Goal: Find contact information: Find contact information

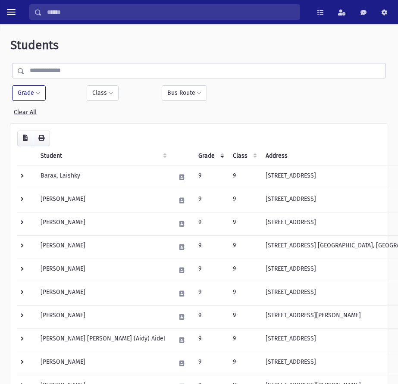
click at [65, 9] on input "Search" at bounding box center [170, 12] width 257 height 16
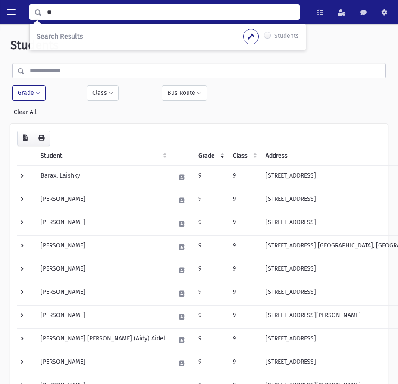
type input "*"
type input "****"
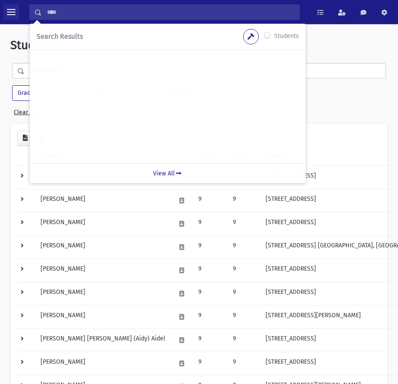
click at [14, 11] on span "toggle menu" at bounding box center [11, 12] width 9 height 9
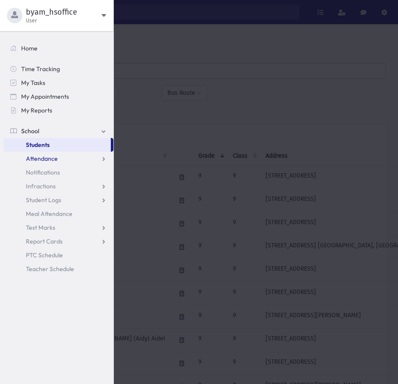
click at [73, 162] on link "Attendance" at bounding box center [58, 159] width 110 height 14
click at [47, 187] on link "List" at bounding box center [58, 186] width 110 height 14
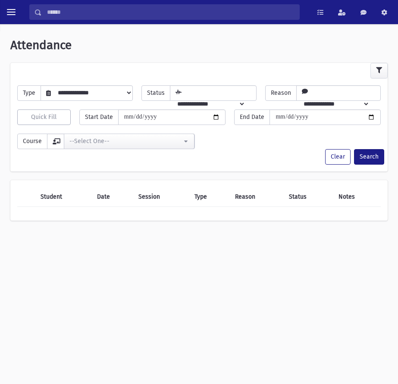
click at [96, 92] on select "**********" at bounding box center [91, 92] width 81 height 15
click at [175, 91] on icon at bounding box center [178, 91] width 6 height 6
click at [213, 96] on select "**********" at bounding box center [207, 103] width 75 height 15
drag, startPoint x: 317, startPoint y: 88, endPoint x: 304, endPoint y: 90, distance: 13.8
click at [317, 96] on select "**********" at bounding box center [332, 103] width 73 height 15
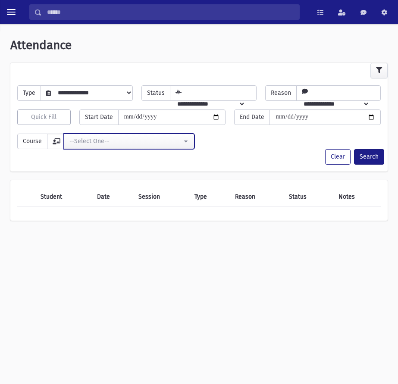
click at [162, 138] on div "--Select One--" at bounding box center [125, 141] width 112 height 9
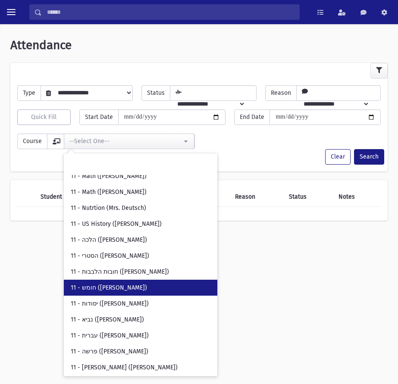
scroll to position [1249, 0]
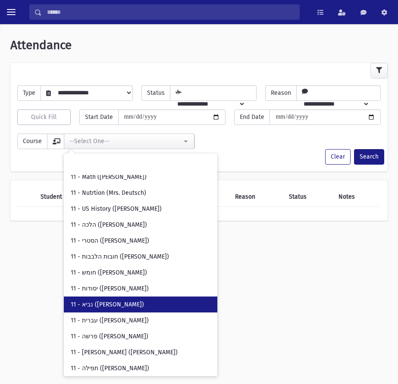
click at [119, 299] on link "11 - נביא (Morah Klein)" at bounding box center [140, 304] width 153 height 16
select select "***"
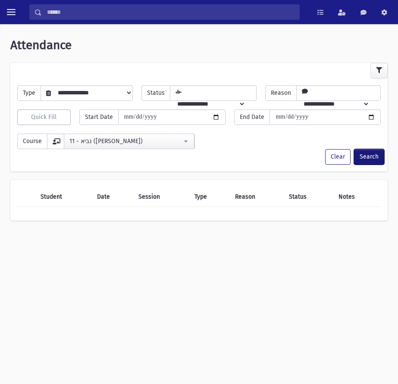
click at [367, 152] on button "Search" at bounding box center [369, 157] width 30 height 16
click at [10, 12] on span "toggle menu" at bounding box center [11, 12] width 9 height 1
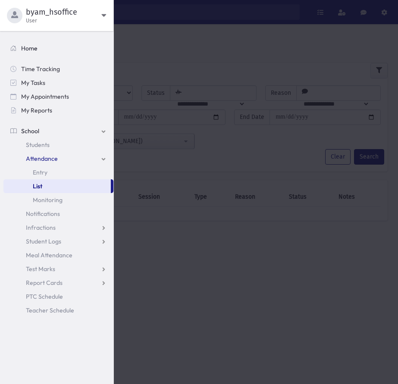
click at [48, 43] on link "Home" at bounding box center [58, 48] width 110 height 14
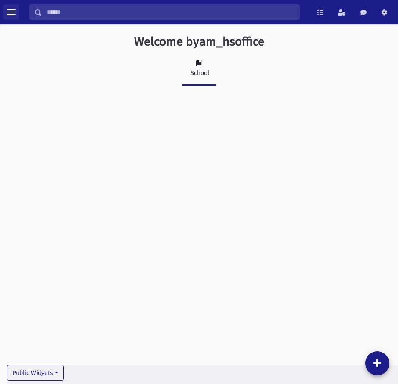
click at [6, 11] on button "toggle menu" at bounding box center [11, 12] width 16 height 16
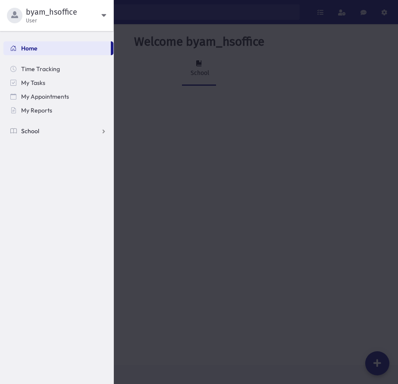
click at [40, 128] on link "School" at bounding box center [58, 131] width 110 height 14
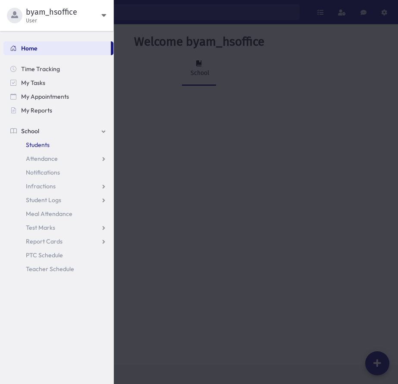
click at [42, 150] on link "Students" at bounding box center [58, 145] width 110 height 14
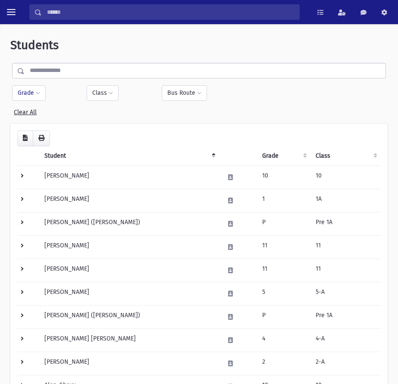
click at [29, 94] on button "Grade" at bounding box center [29, 93] width 34 height 16
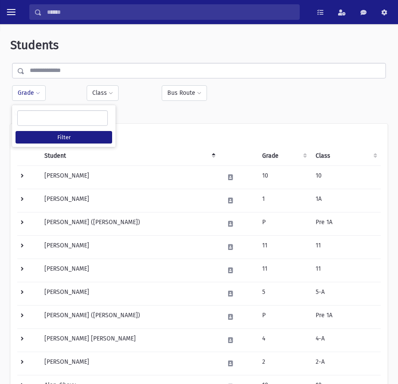
click at [45, 113] on ul at bounding box center [63, 117] width 90 height 13
type input "*"
select select "**"
type input "**"
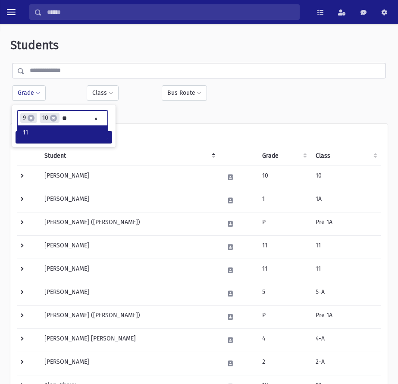
type input "**"
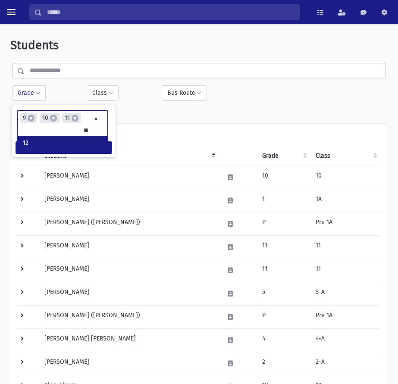
type input "**"
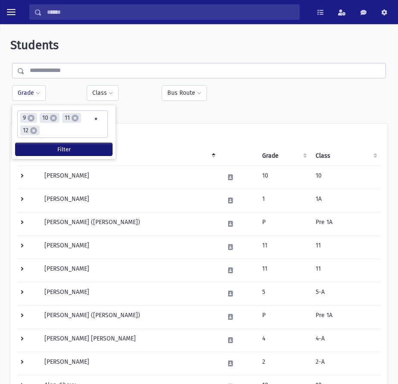
click at [46, 151] on button "Filter" at bounding box center [64, 149] width 96 height 12
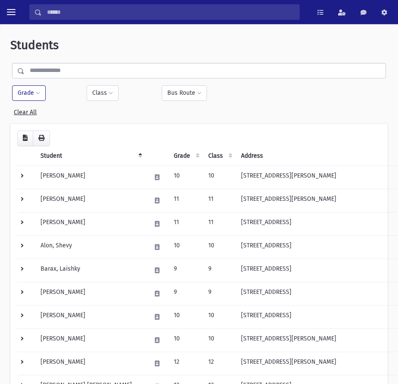
click at [168, 154] on th "Grade" at bounding box center [185, 156] width 34 height 20
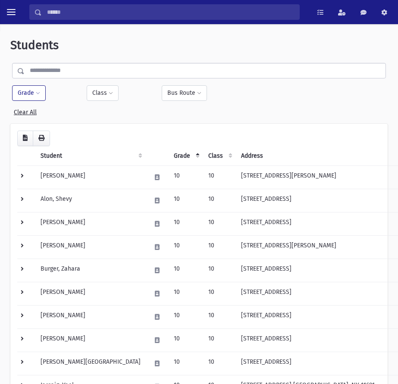
click at [168, 154] on th "Grade" at bounding box center [185, 156] width 34 height 20
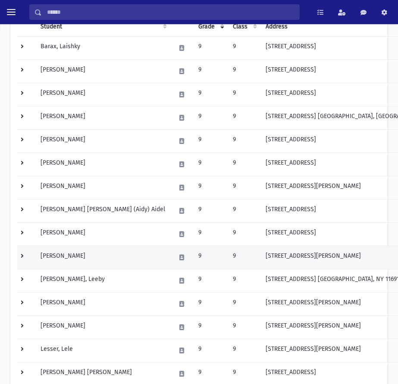
scroll to position [172, 0]
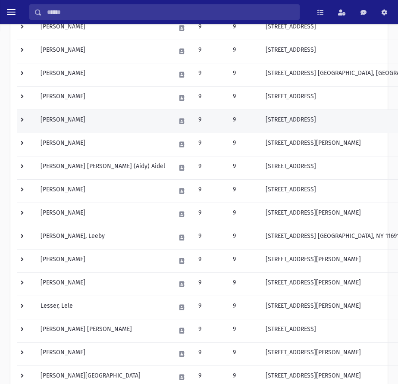
click at [22, 119] on td at bounding box center [26, 120] width 18 height 23
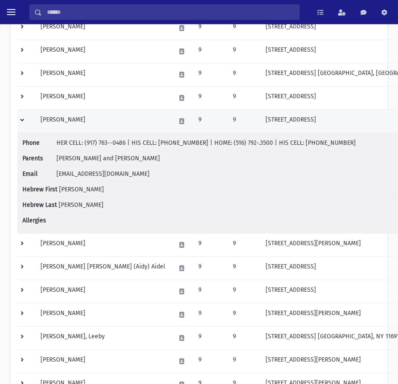
click at [22, 119] on td at bounding box center [26, 120] width 18 height 23
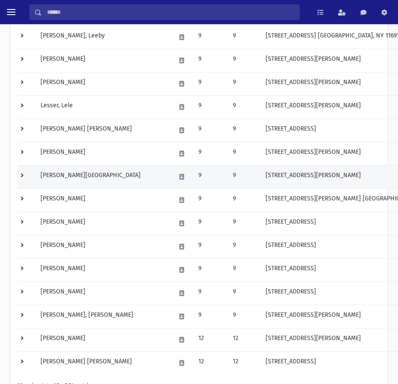
scroll to position [388, 0]
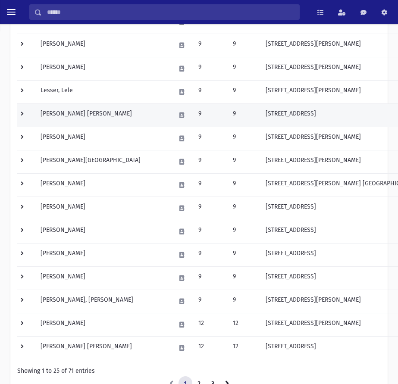
click at [19, 112] on td at bounding box center [26, 114] width 18 height 23
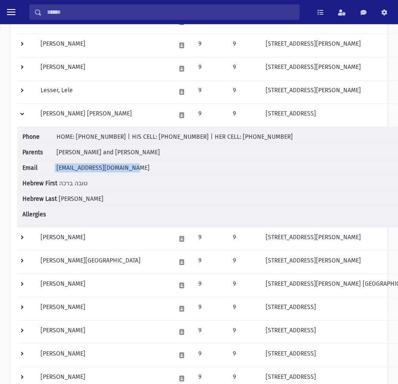
drag, startPoint x: 52, startPoint y: 169, endPoint x: 138, endPoint y: 168, distance: 86.1
click at [138, 168] on li "Email [EMAIL_ADDRESS][DOMAIN_NAME]" at bounding box center [233, 168] width 423 height 16
copy li "[EMAIL_ADDRESS][DOMAIN_NAME]"
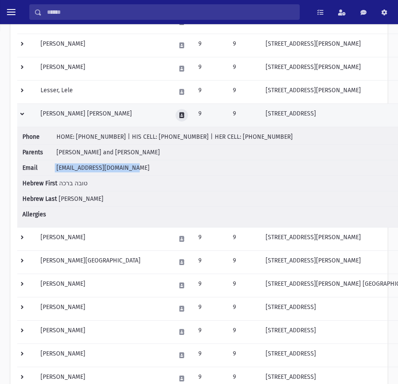
click at [179, 116] on icon at bounding box center [181, 115] width 5 height 6
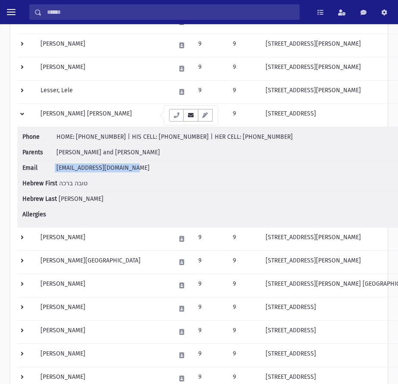
click at [188, 116] on icon "button" at bounding box center [190, 115] width 7 height 6
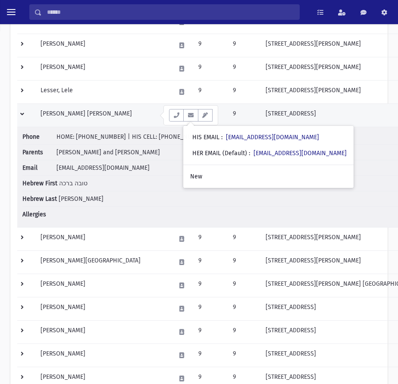
click at [21, 112] on td at bounding box center [26, 114] width 18 height 23
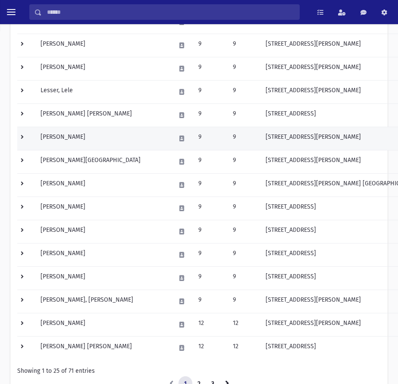
click at [23, 137] on td at bounding box center [26, 138] width 18 height 23
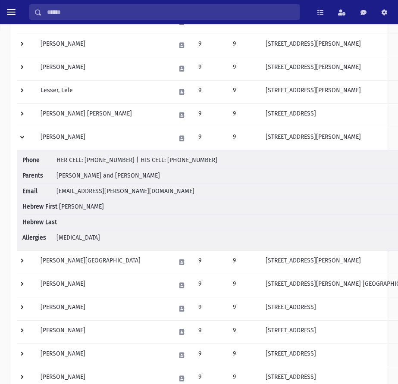
scroll to position [431, 0]
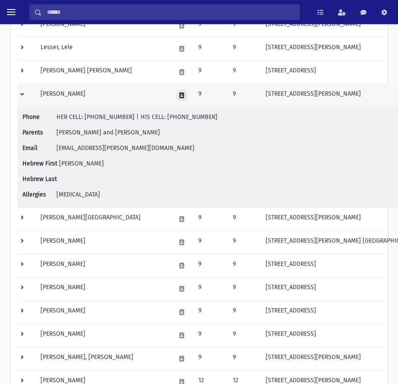
click at [175, 96] on button at bounding box center [181, 95] width 12 height 12
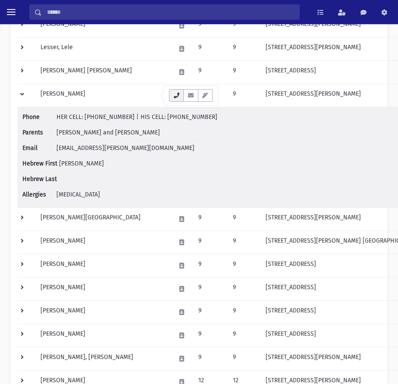
click at [178, 96] on icon "button" at bounding box center [176, 96] width 7 height 6
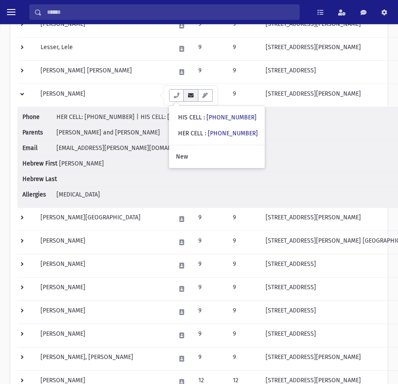
click at [190, 98] on icon "button" at bounding box center [190, 96] width 7 height 6
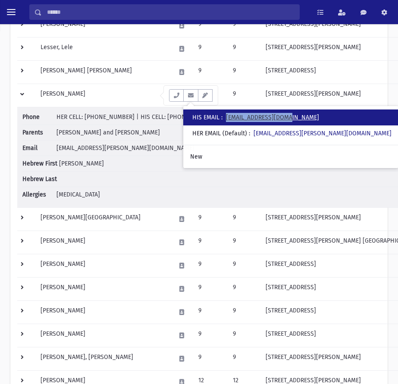
drag, startPoint x: 317, startPoint y: 118, endPoint x: 230, endPoint y: 117, distance: 87.9
click at [230, 117] on div "• HIS EMAIL : [EMAIL_ADDRESS][DOMAIN_NAME]" at bounding box center [290, 117] width 215 height 16
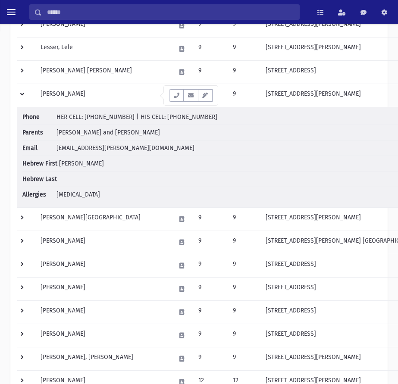
copy link "[EMAIL_ADDRESS][DOMAIN_NAME]"
click at [208, 95] on button "button" at bounding box center [205, 95] width 15 height 12
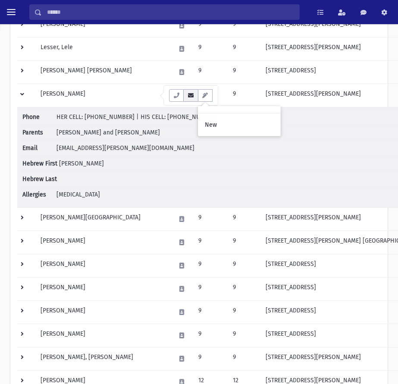
click at [195, 100] on button "button" at bounding box center [190, 95] width 15 height 12
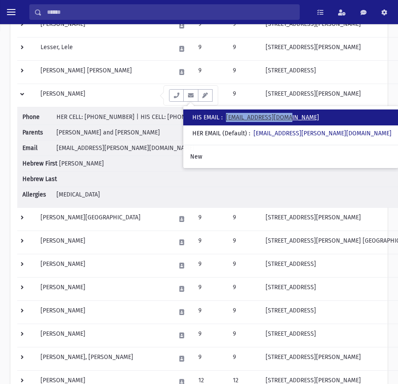
drag, startPoint x: 319, startPoint y: 117, endPoint x: 229, endPoint y: 119, distance: 90.0
click at [229, 119] on div "• HIS EMAIL : [EMAIL_ADDRESS][DOMAIN_NAME]" at bounding box center [290, 117] width 215 height 16
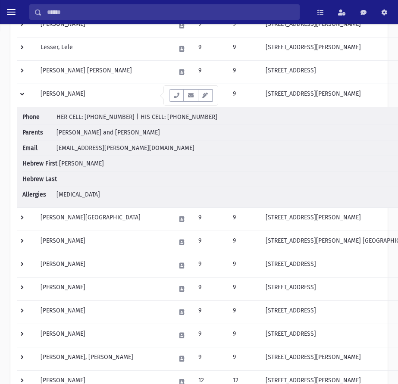
copy link "[EMAIL_ADDRESS][DOMAIN_NAME]"
click at [188, 94] on icon "button" at bounding box center [190, 96] width 7 height 6
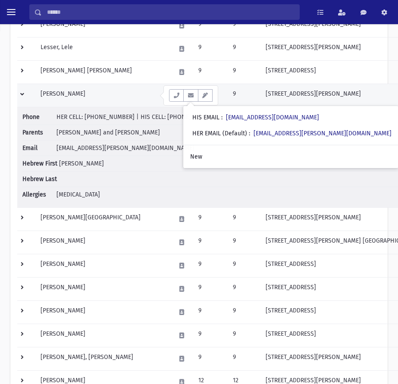
click at [20, 91] on td at bounding box center [26, 95] width 18 height 23
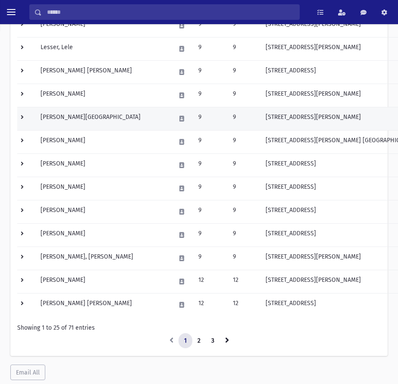
click at [23, 115] on td at bounding box center [26, 118] width 18 height 23
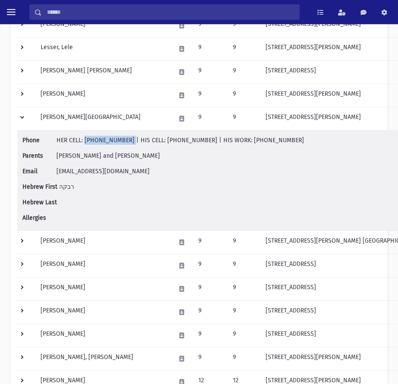
drag, startPoint x: 121, startPoint y: 142, endPoint x: 84, endPoint y: 140, distance: 37.9
click at [84, 140] on span "HER CELL: [PHONE_NUMBER] | HIS CELL: [PHONE_NUMBER] | HIS WORK: [PHONE_NUMBER]" at bounding box center [179, 140] width 247 height 7
copy span "[PHONE_NUMBER]"
drag, startPoint x: 191, startPoint y: 140, endPoint x: 154, endPoint y: 138, distance: 37.5
click at [154, 138] on span "HER CELL: [PHONE_NUMBER] | HIS CELL: [PHONE_NUMBER] | HIS WORK: [PHONE_NUMBER]" at bounding box center [179, 140] width 247 height 7
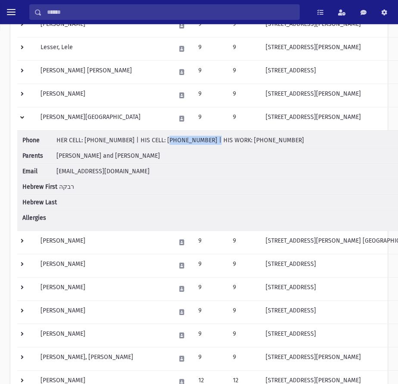
copy span "[PHONE_NUMBER]"
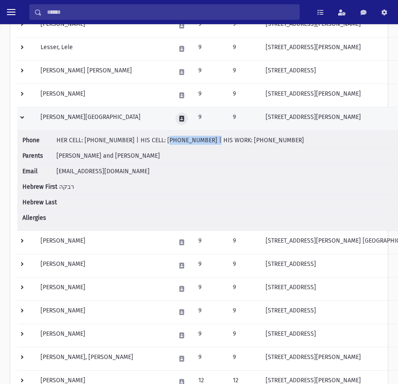
click at [175, 114] on button at bounding box center [181, 118] width 12 height 12
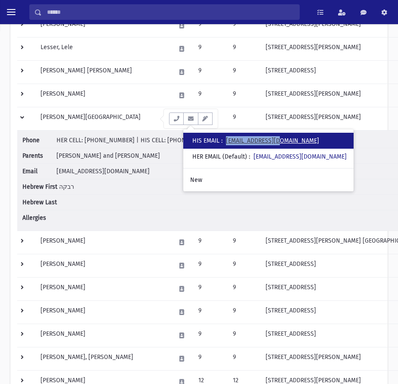
drag, startPoint x: 292, startPoint y: 140, endPoint x: 230, endPoint y: 140, distance: 61.6
click at [230, 140] on div "• HIS EMAIL : [EMAIL_ADDRESS][DOMAIN_NAME]" at bounding box center [268, 141] width 170 height 16
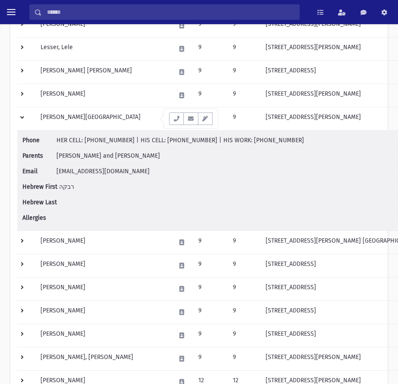
copy link "[EMAIL_ADDRESS][DOMAIN_NAME]"
click at [193, 121] on icon "button" at bounding box center [190, 119] width 7 height 6
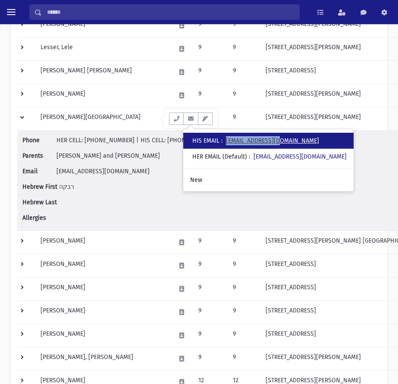
drag, startPoint x: 300, startPoint y: 140, endPoint x: 230, endPoint y: 137, distance: 70.7
click at [230, 137] on div "• HIS EMAIL : [EMAIL_ADDRESS][DOMAIN_NAME]" at bounding box center [268, 141] width 170 height 16
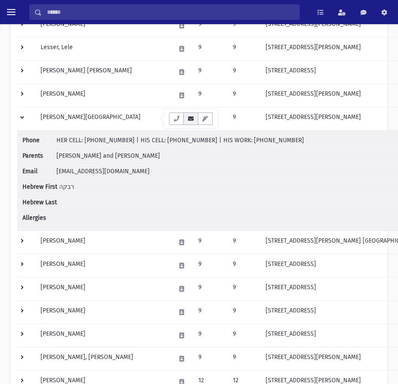
click at [188, 117] on icon "button" at bounding box center [190, 119] width 7 height 6
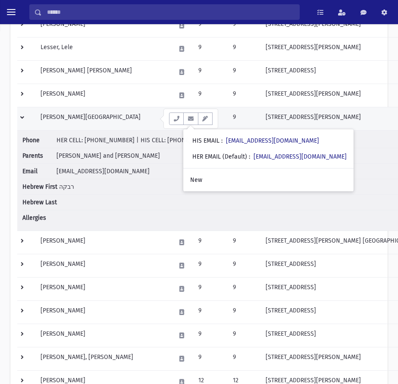
click at [25, 115] on td at bounding box center [26, 118] width 18 height 23
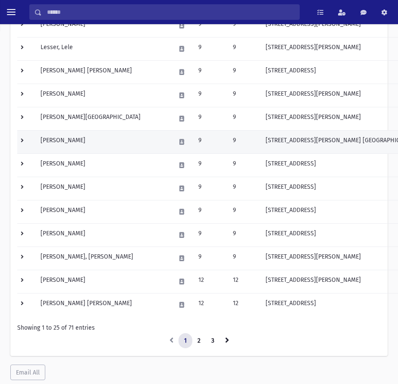
click at [21, 140] on td at bounding box center [26, 141] width 18 height 23
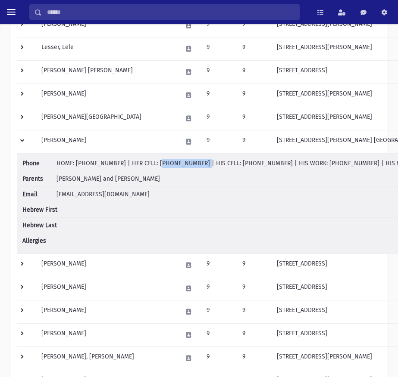
drag, startPoint x: 146, startPoint y: 165, endPoint x: 183, endPoint y: 166, distance: 37.1
click at [183, 166] on span "HOME: [PHONE_NUMBER] | HER CELL: [PHONE_NUMBER] | HIS CELL: [PHONE_NUMBER] | HI…" at bounding box center [260, 163] width 409 height 7
copy span "[PHONE_NUMBER]"
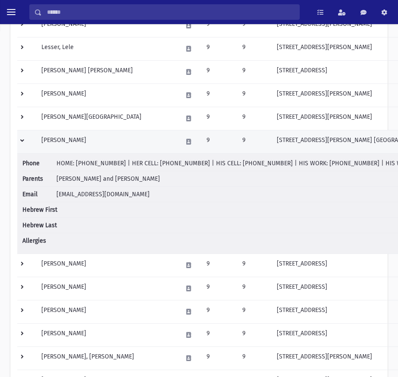
click at [22, 140] on td at bounding box center [26, 141] width 19 height 23
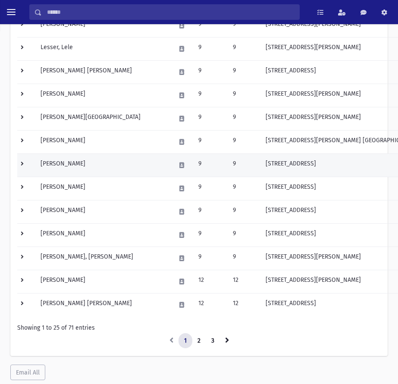
click at [23, 162] on td at bounding box center [26, 164] width 18 height 23
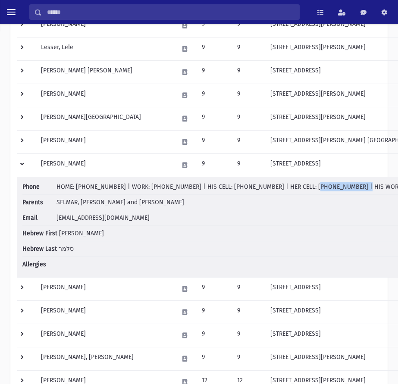
drag, startPoint x: 318, startPoint y: 186, endPoint x: 279, endPoint y: 186, distance: 39.2
click at [279, 186] on span "HOME: [PHONE_NUMBER] | WORK: [PHONE_NUMBER] | HIS CELL: [PHONE_NUMBER] | HER CE…" at bounding box center [255, 186] width 398 height 7
copy span "[PHONE_NUMBER]"
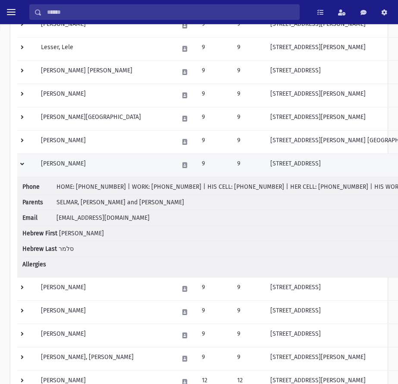
click at [25, 165] on td at bounding box center [26, 164] width 19 height 23
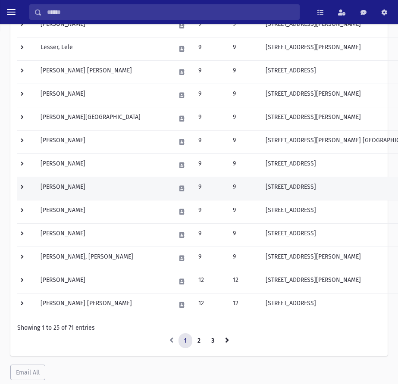
click at [22, 186] on td at bounding box center [26, 188] width 18 height 23
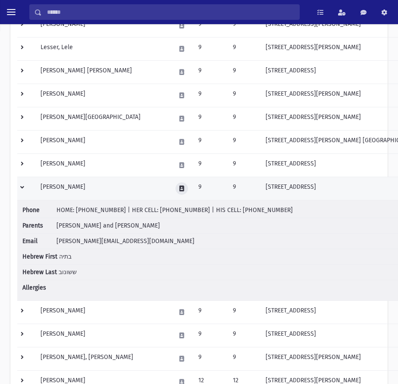
click at [179, 189] on icon at bounding box center [181, 189] width 5 height 6
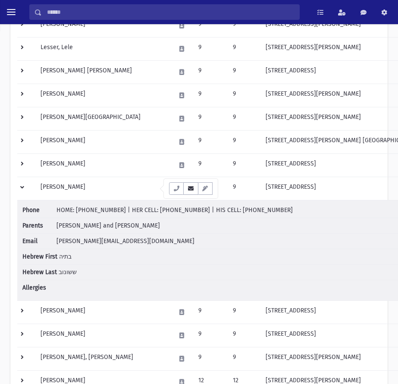
click at [192, 191] on button "button" at bounding box center [190, 188] width 15 height 12
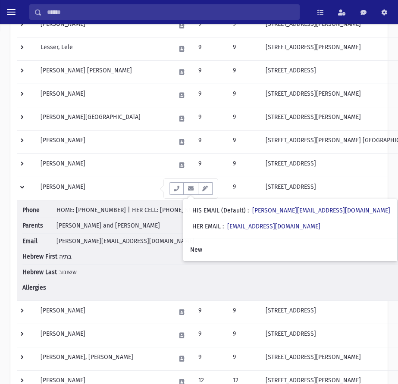
click at [143, 214] on li "Phone HOME: [PHONE_NUMBER] | HER CELL: [PHONE_NUMBER] | HIS CELL: [PHONE_NUMBER]" at bounding box center [233, 211] width 423 height 12
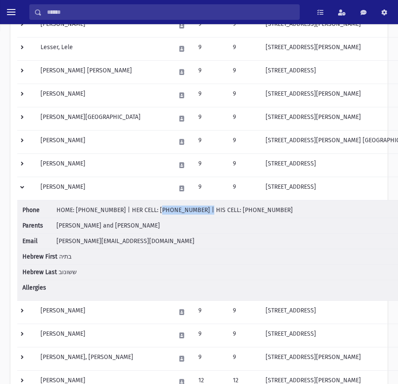
drag, startPoint x: 146, startPoint y: 211, endPoint x: 185, endPoint y: 212, distance: 39.2
click at [185, 212] on span "HOME: [PHONE_NUMBER] | HER CELL: [PHONE_NUMBER] | HIS CELL: [PHONE_NUMBER]" at bounding box center [174, 209] width 236 height 7
copy span "[PHONE_NUMBER]"
drag, startPoint x: 215, startPoint y: 209, endPoint x: 259, endPoint y: 210, distance: 43.9
click at [259, 210] on li "Phone HOME: [PHONE_NUMBER] | HER CELL: [PHONE_NUMBER] | HIS CELL: [PHONE_NUMBER]" at bounding box center [233, 211] width 423 height 12
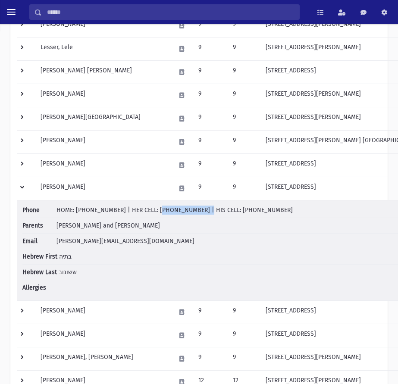
copy span "[PHONE_NUMBER]"
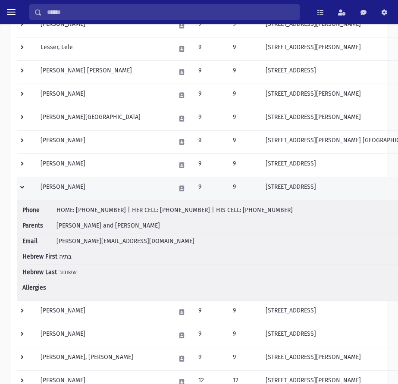
click at [23, 188] on td at bounding box center [26, 188] width 18 height 23
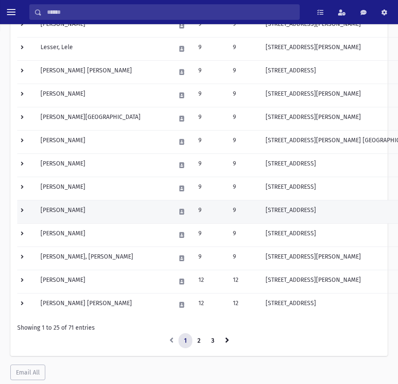
click at [22, 209] on td at bounding box center [26, 211] width 18 height 23
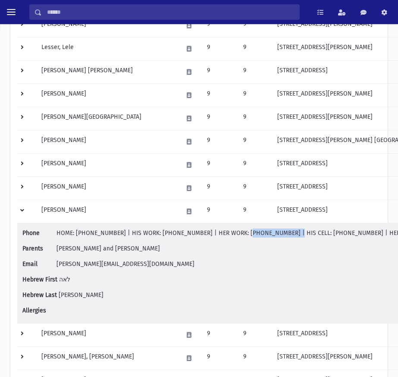
drag, startPoint x: 222, startPoint y: 234, endPoint x: 262, endPoint y: 235, distance: 39.6
click at [262, 235] on span "HOME: [PHONE_NUMBER] | HIS WORK: [PHONE_NUMBER] | HER WORK: [PHONE_NUMBER] | HI…" at bounding box center [261, 233] width 410 height 7
drag, startPoint x: 257, startPoint y: 235, endPoint x: 363, endPoint y: 232, distance: 105.5
click at [358, 229] on li "Phone HOME: [PHONE_NUMBER] | HIS WORK: [PHONE_NUMBER] | HER WORK: [PHONE_NUMBER…" at bounding box center [244, 235] width 444 height 12
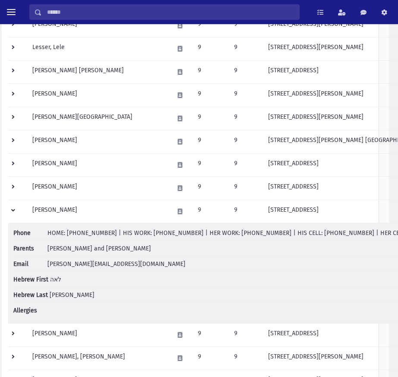
drag, startPoint x: 364, startPoint y: 233, endPoint x: 397, endPoint y: 236, distance: 33.2
click at [397, 236] on td "Phone HOME: [PHONE_NUMBER] | HIS WORK: [PHONE_NUMBER] | HER WORK: [PHONE_NUMBER…" at bounding box center [235, 273] width 455 height 100
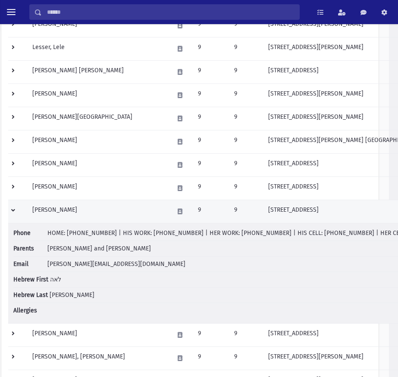
click at [14, 210] on td at bounding box center [17, 211] width 19 height 23
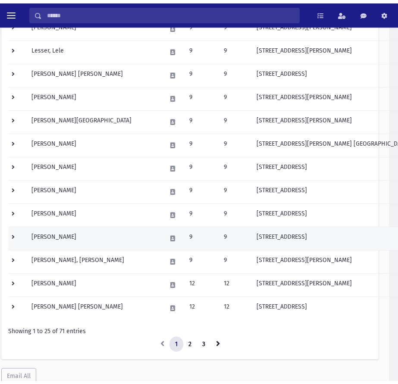
scroll to position [431, 0]
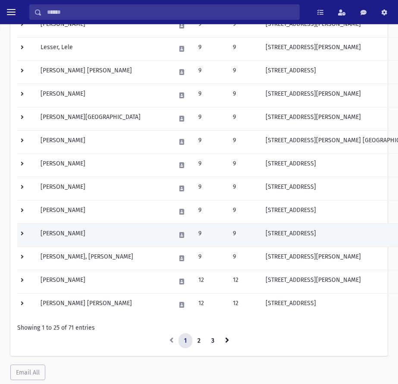
click at [22, 232] on td at bounding box center [26, 234] width 18 height 23
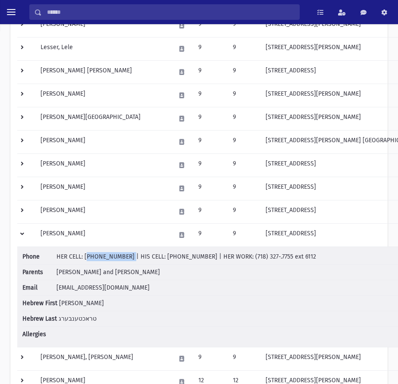
drag, startPoint x: 121, startPoint y: 258, endPoint x: 84, endPoint y: 255, distance: 36.7
click at [84, 255] on span "HER CELL: [PHONE_NUMBER] | HIS CELL: [PHONE_NUMBER] | HER WORK: (718) 327-.7755…" at bounding box center [185, 256] width 259 height 7
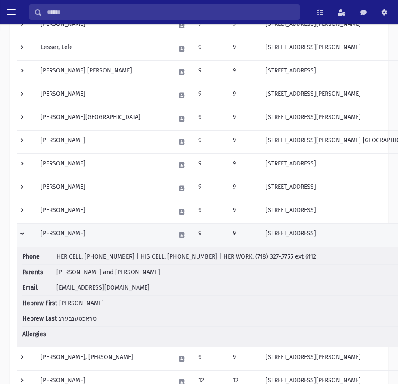
click at [22, 232] on td at bounding box center [26, 234] width 18 height 23
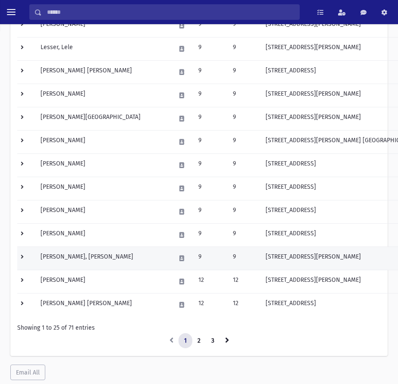
click at [23, 255] on td at bounding box center [26, 257] width 18 height 23
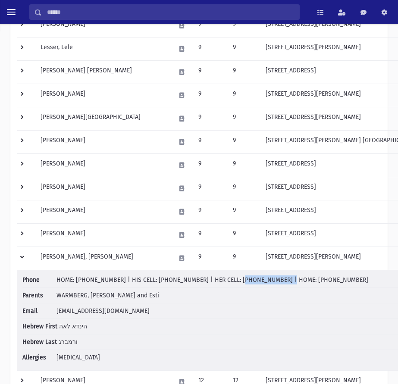
drag, startPoint x: 256, startPoint y: 279, endPoint x: 217, endPoint y: 282, distance: 38.9
click at [217, 282] on span "HOME: [PHONE_NUMBER] | HIS CELL: [PHONE_NUMBER] | HER CELL: [PHONE_NUMBER] | HO…" at bounding box center [211, 279] width 311 height 7
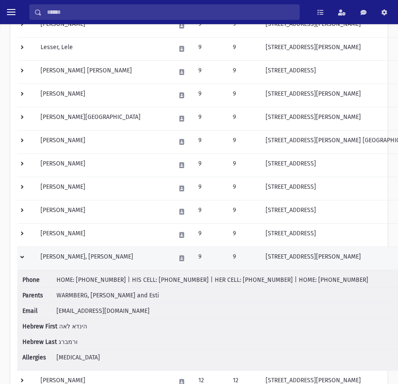
click at [24, 257] on td at bounding box center [26, 257] width 18 height 23
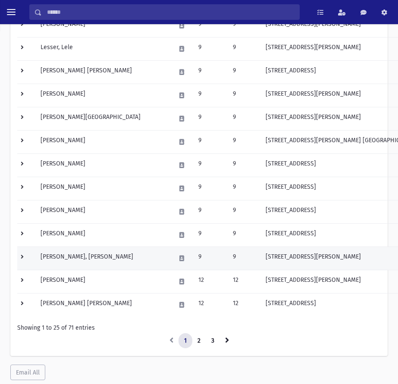
scroll to position [457, 0]
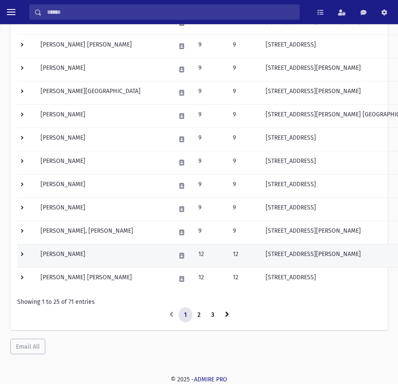
click at [22, 250] on td at bounding box center [26, 255] width 18 height 23
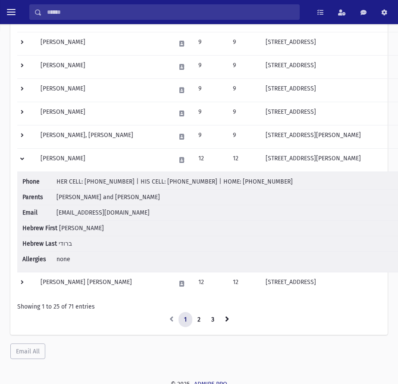
scroll to position [557, 0]
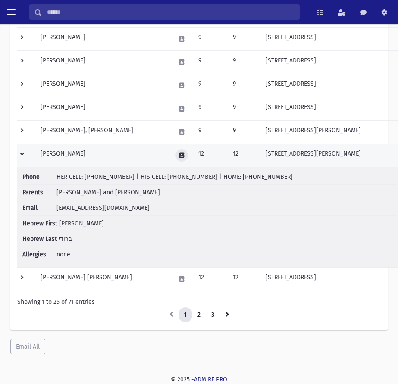
click at [175, 160] on button at bounding box center [181, 155] width 12 height 12
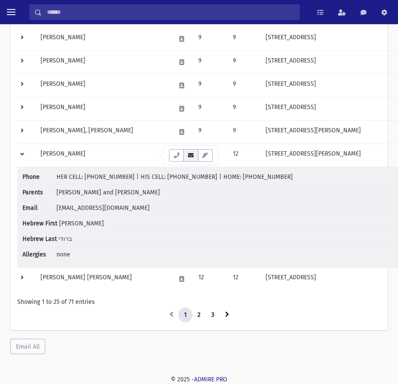
click at [186, 155] on button "button" at bounding box center [190, 155] width 15 height 12
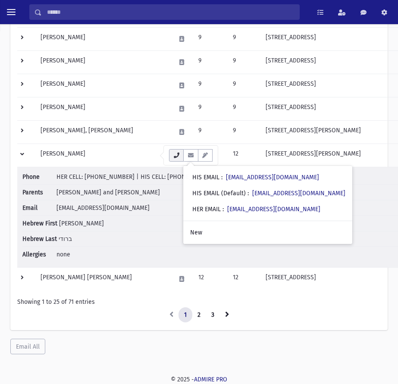
click at [171, 157] on button "button" at bounding box center [176, 155] width 15 height 12
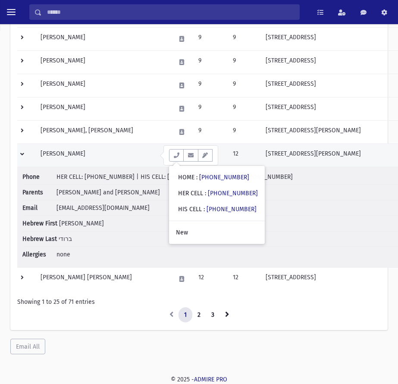
click at [23, 154] on td at bounding box center [26, 154] width 18 height 23
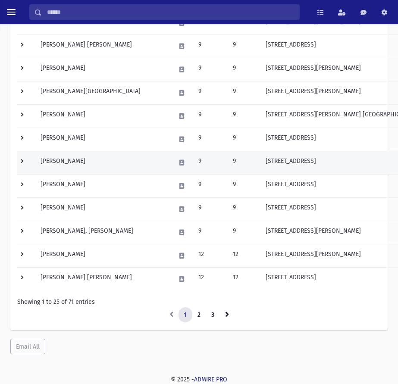
click at [22, 158] on td at bounding box center [26, 162] width 18 height 23
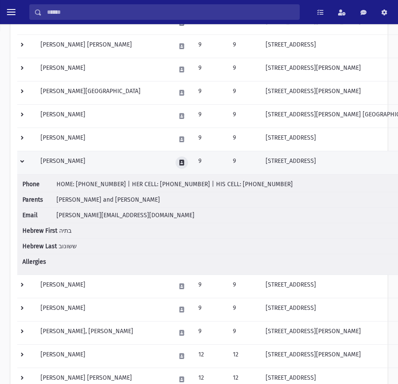
click at [179, 160] on icon at bounding box center [181, 163] width 5 height 6
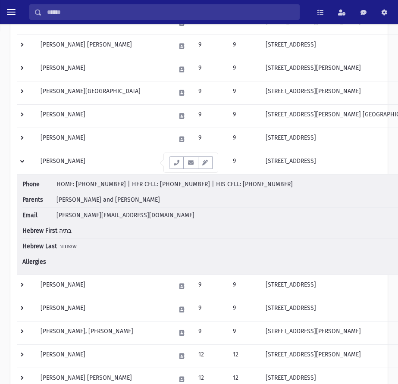
click at [186, 165] on button "button" at bounding box center [190, 162] width 15 height 12
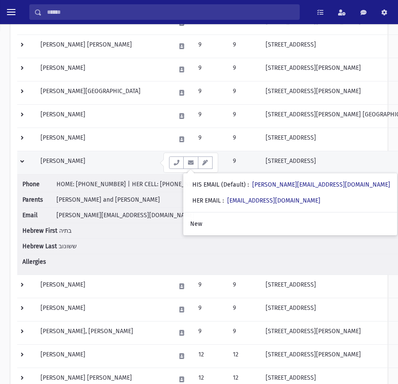
click at [23, 161] on td at bounding box center [26, 162] width 18 height 23
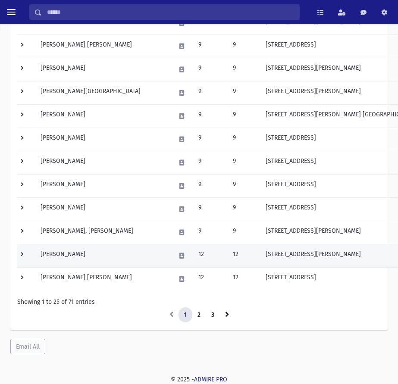
click at [23, 253] on td at bounding box center [26, 255] width 18 height 23
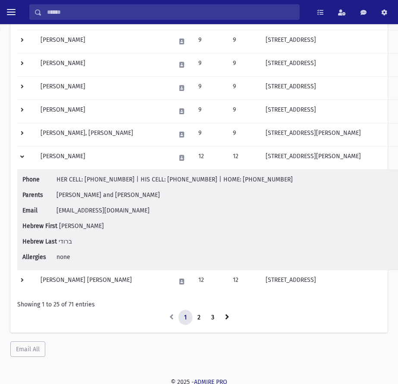
scroll to position [557, 0]
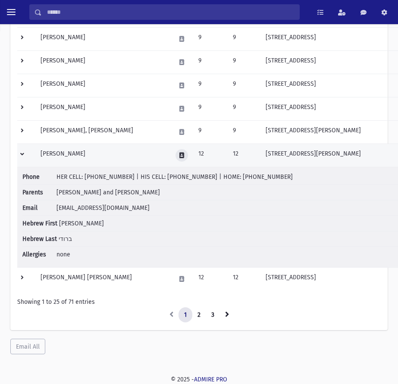
click at [175, 155] on button at bounding box center [181, 155] width 12 height 12
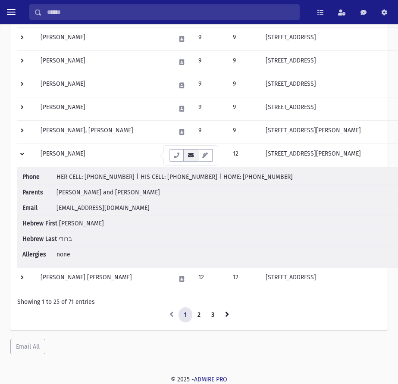
click at [193, 158] on icon "button" at bounding box center [190, 155] width 7 height 6
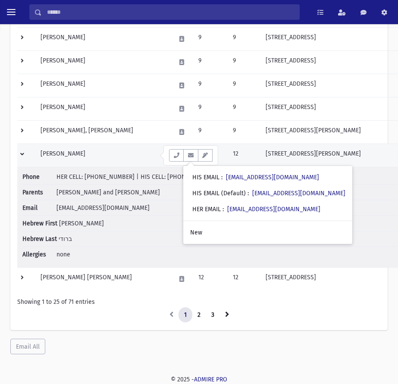
click at [22, 153] on td at bounding box center [26, 154] width 18 height 23
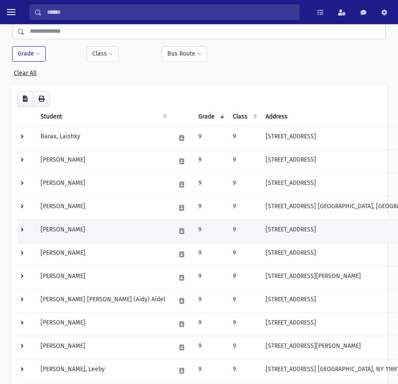
scroll to position [0, 0]
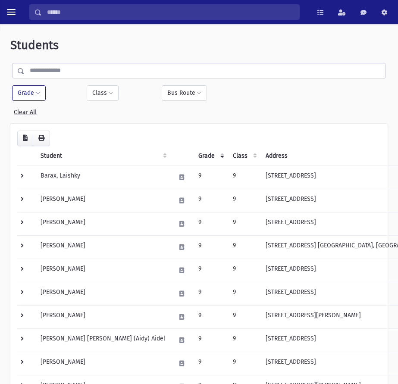
click at [193, 153] on th "Grade" at bounding box center [210, 156] width 34 height 20
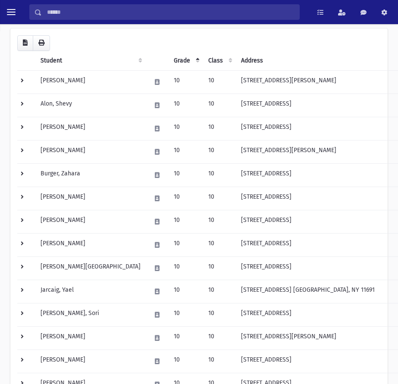
scroll to position [26, 0]
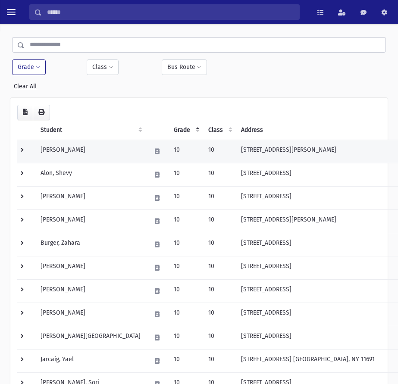
click at [23, 152] on td at bounding box center [26, 151] width 18 height 23
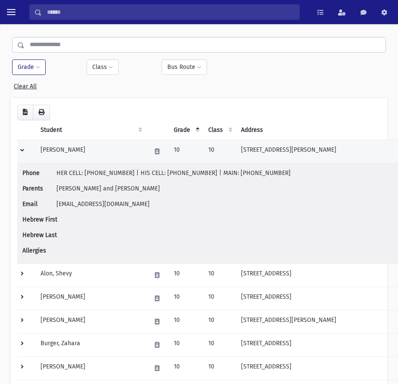
drag, startPoint x: 18, startPoint y: 149, endPoint x: 41, endPoint y: 149, distance: 22.8
click at [18, 149] on td at bounding box center [26, 151] width 18 height 23
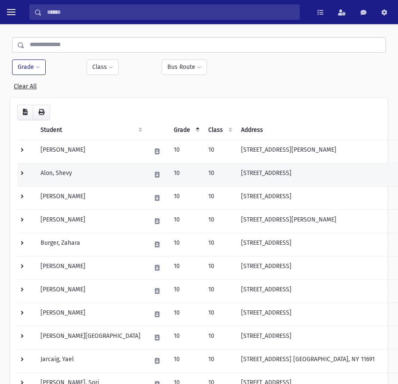
click at [19, 171] on td at bounding box center [26, 174] width 18 height 23
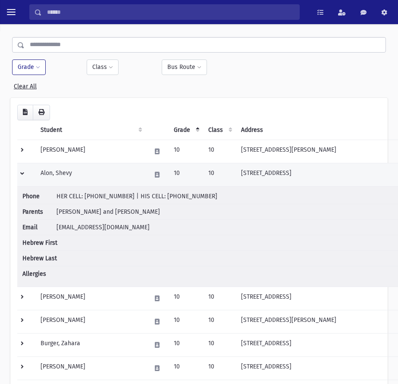
click at [22, 173] on td at bounding box center [26, 174] width 18 height 23
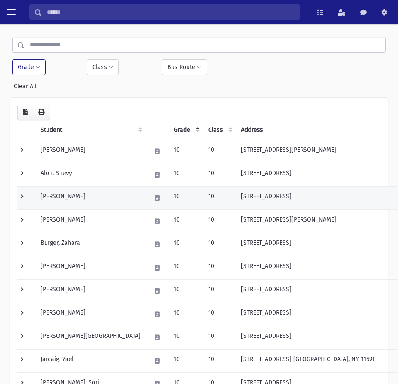
click at [22, 195] on td at bounding box center [26, 197] width 18 height 23
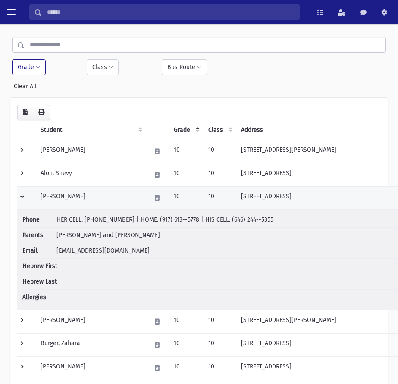
click at [22, 198] on td at bounding box center [26, 197] width 18 height 23
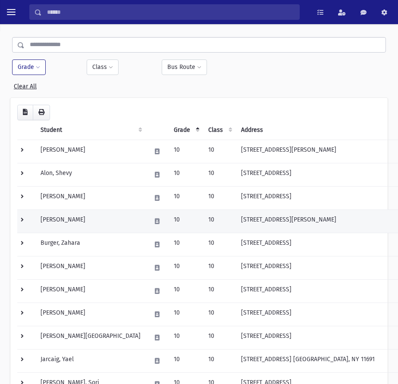
click at [25, 218] on td at bounding box center [26, 220] width 18 height 23
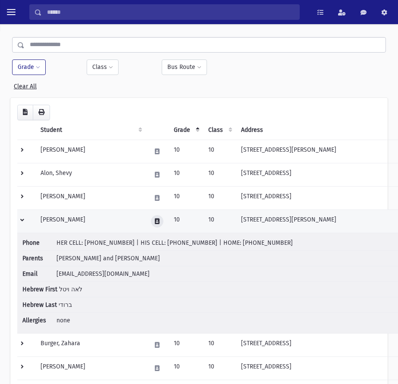
click at [155, 221] on icon at bounding box center [157, 221] width 5 height 6
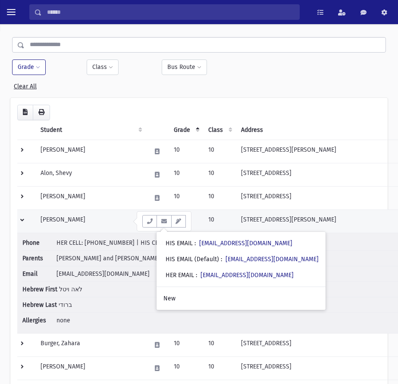
click at [22, 221] on td at bounding box center [26, 220] width 18 height 23
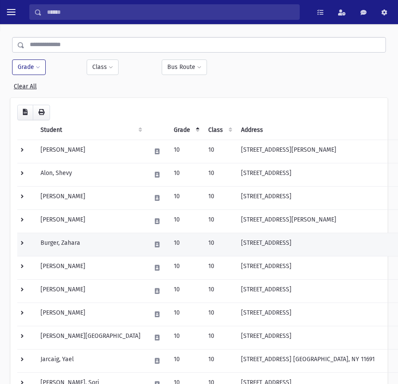
click at [22, 243] on td at bounding box center [26, 244] width 18 height 23
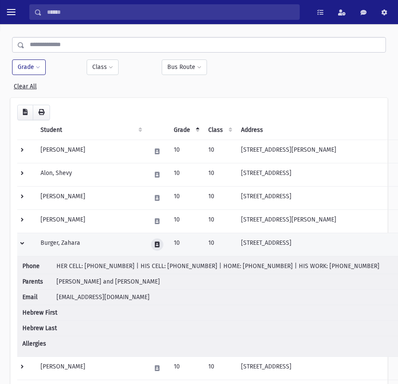
click at [151, 241] on button at bounding box center [157, 244] width 12 height 12
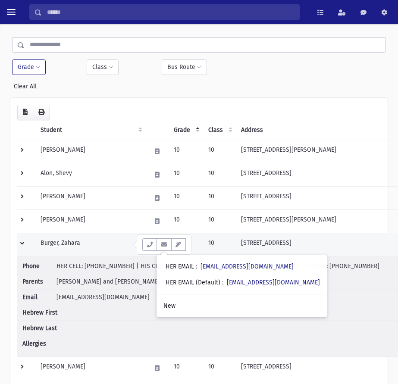
click at [22, 245] on td at bounding box center [26, 244] width 18 height 23
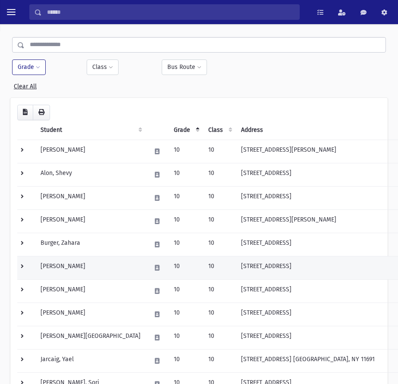
click at [23, 266] on td at bounding box center [26, 267] width 18 height 23
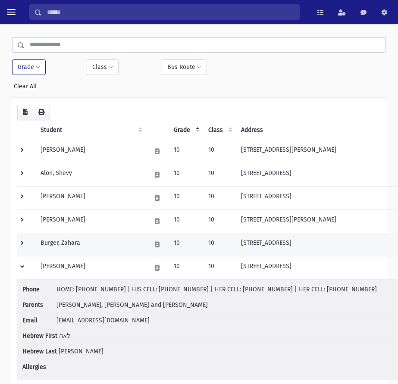
scroll to position [69, 0]
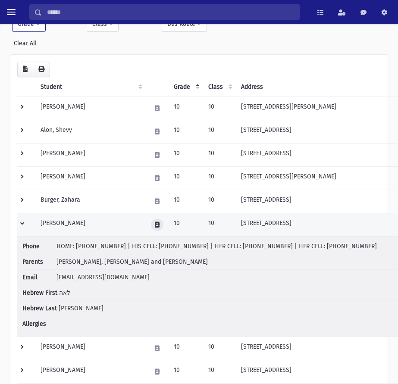
drag, startPoint x: 127, startPoint y: 227, endPoint x: 135, endPoint y: 229, distance: 8.4
click at [151, 227] on button at bounding box center [157, 224] width 12 height 12
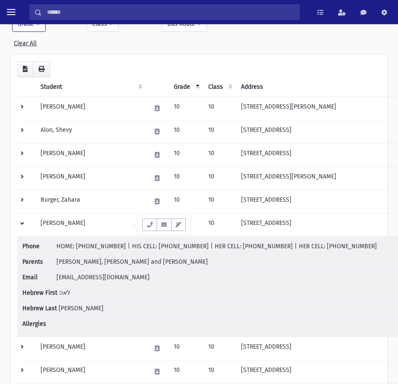
click at [162, 225] on icon "button" at bounding box center [163, 225] width 7 height 6
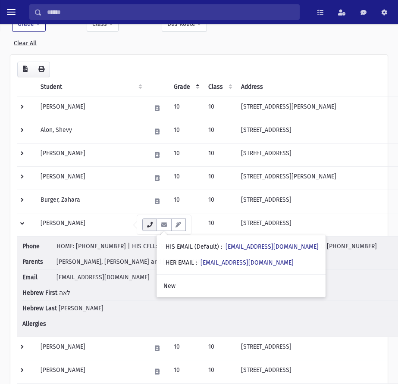
click at [151, 224] on icon "button" at bounding box center [149, 225] width 7 height 6
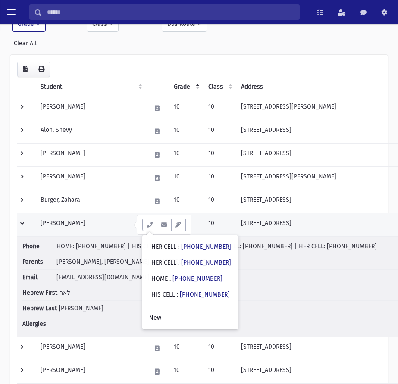
click at [23, 223] on td at bounding box center [26, 224] width 18 height 23
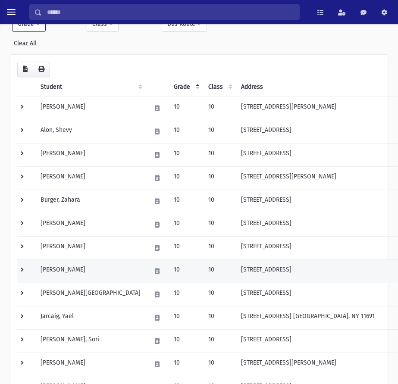
click at [23, 273] on td at bounding box center [26, 270] width 18 height 23
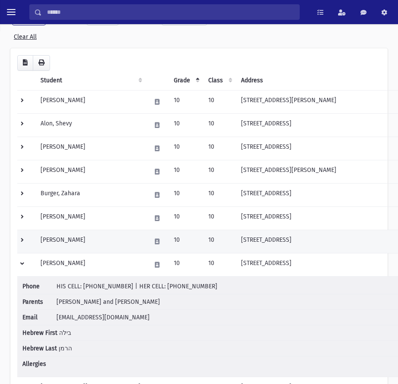
scroll to position [241, 0]
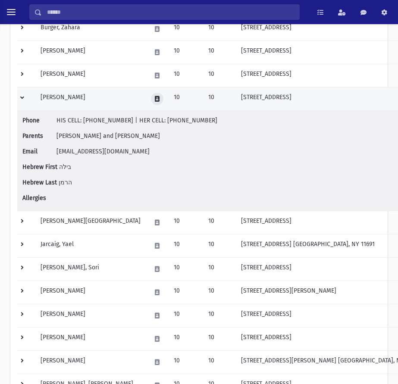
click at [155, 101] on icon at bounding box center [157, 99] width 5 height 6
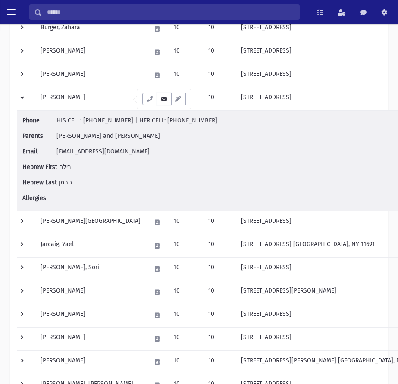
click at [164, 101] on icon "button" at bounding box center [163, 99] width 7 height 6
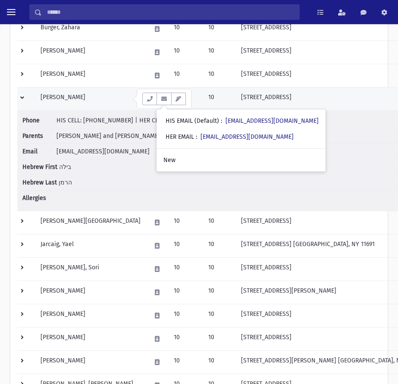
click at [24, 98] on td at bounding box center [26, 98] width 18 height 23
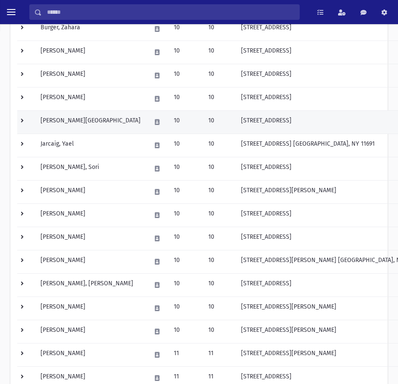
click at [22, 124] on td at bounding box center [26, 121] width 18 height 23
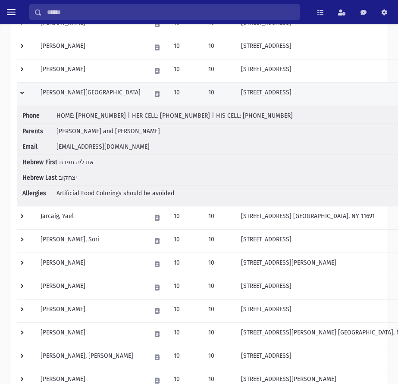
scroll to position [284, 0]
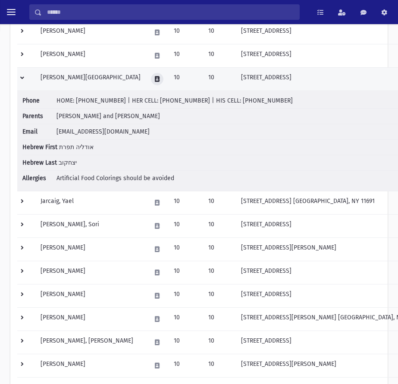
click at [155, 78] on icon at bounding box center [157, 79] width 5 height 6
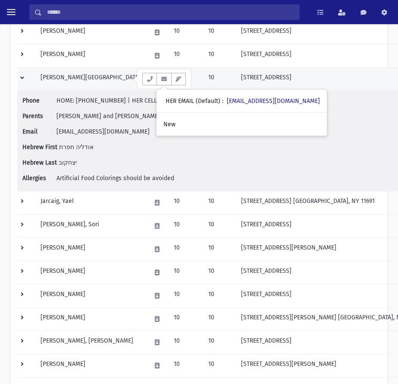
drag, startPoint x: 22, startPoint y: 80, endPoint x: 26, endPoint y: 83, distance: 5.2
click at [22, 80] on td at bounding box center [26, 78] width 18 height 23
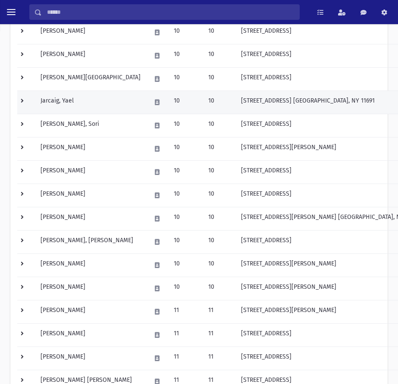
click at [22, 104] on td at bounding box center [26, 101] width 18 height 23
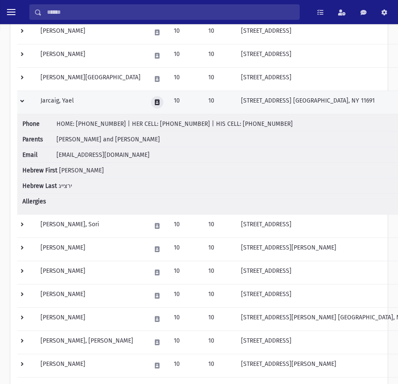
click at [155, 102] on icon at bounding box center [157, 102] width 5 height 6
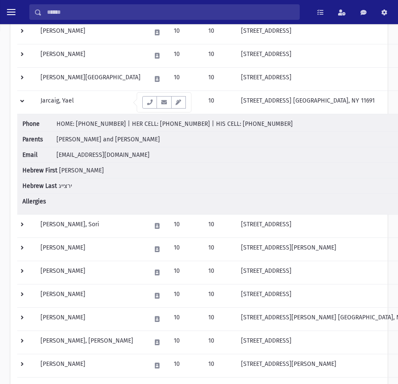
click at [166, 107] on button "button" at bounding box center [163, 102] width 15 height 12
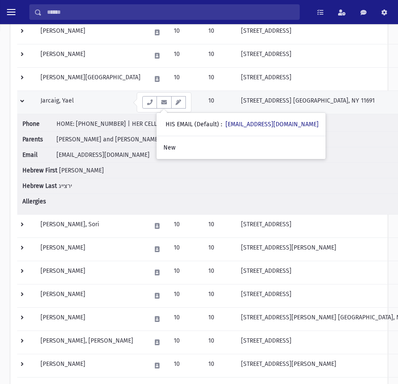
click at [23, 102] on td at bounding box center [26, 101] width 18 height 23
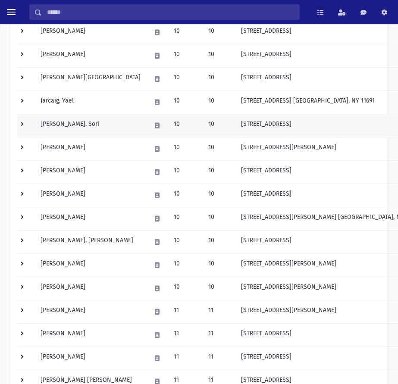
click at [26, 124] on td at bounding box center [26, 125] width 18 height 23
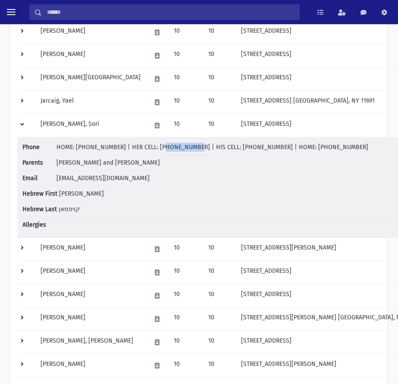
drag, startPoint x: 147, startPoint y: 148, endPoint x: 172, endPoint y: 151, distance: 25.1
click at [172, 151] on li "Phone HOME: [PHONE_NUMBER] | HER CELL: [PHONE_NUMBER] | HIS CELL: [PHONE_NUMBER…" at bounding box center [227, 149] width 410 height 12
drag, startPoint x: 183, startPoint y: 148, endPoint x: 146, endPoint y: 150, distance: 37.1
click at [146, 150] on span "HOME: [PHONE_NUMBER] | HER CELL: [PHONE_NUMBER] | HIS CELL: [PHONE_NUMBER] | HO…" at bounding box center [211, 146] width 311 height 7
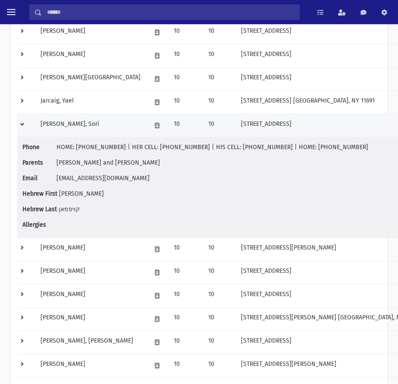
click at [21, 124] on td at bounding box center [26, 125] width 18 height 23
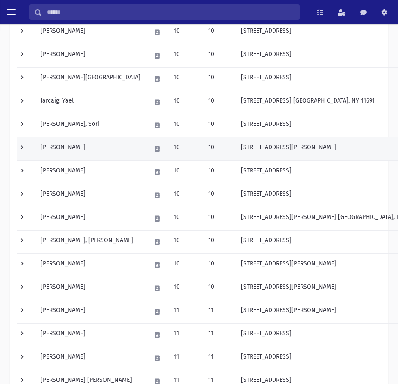
click at [23, 147] on td at bounding box center [26, 148] width 18 height 23
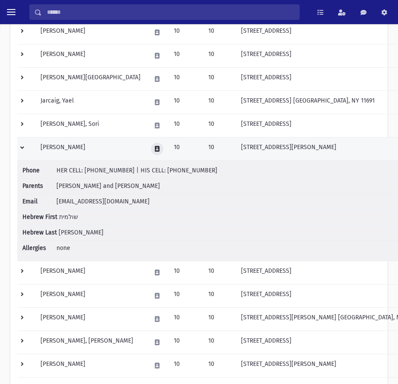
click at [151, 147] on button at bounding box center [157, 149] width 12 height 12
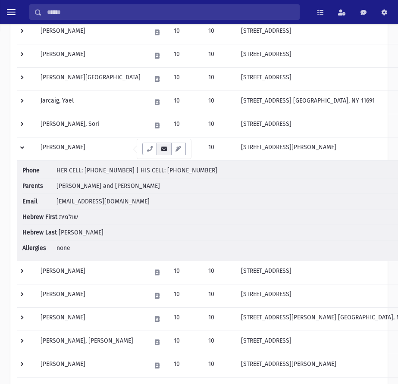
click at [164, 150] on icon "button" at bounding box center [163, 149] width 7 height 6
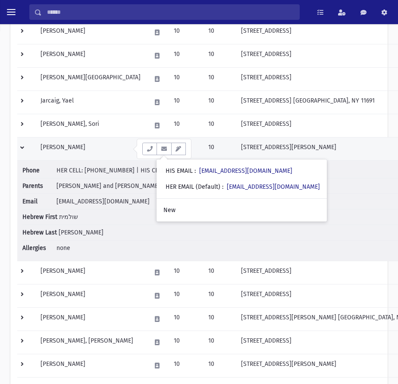
click at [22, 145] on td at bounding box center [26, 148] width 18 height 23
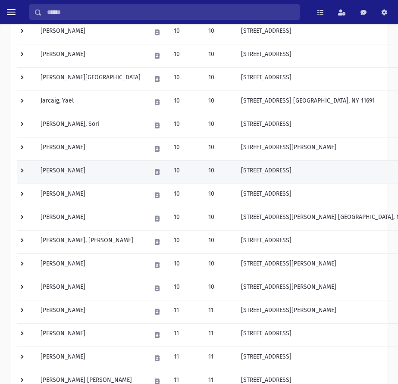
click at [22, 170] on td at bounding box center [26, 171] width 18 height 23
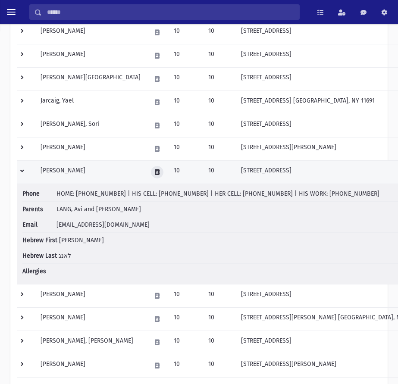
click at [151, 173] on button at bounding box center [157, 172] width 12 height 12
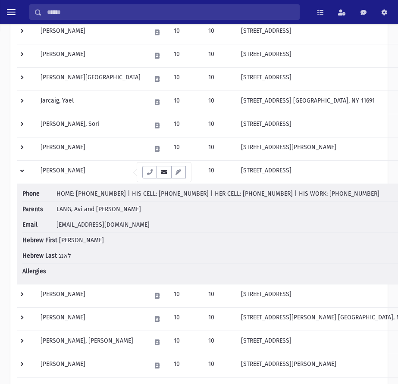
click at [159, 173] on button "button" at bounding box center [163, 172] width 15 height 12
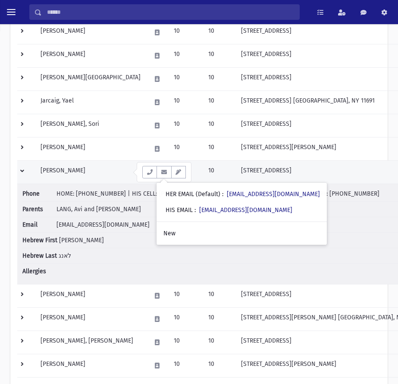
click at [20, 170] on td at bounding box center [26, 171] width 18 height 23
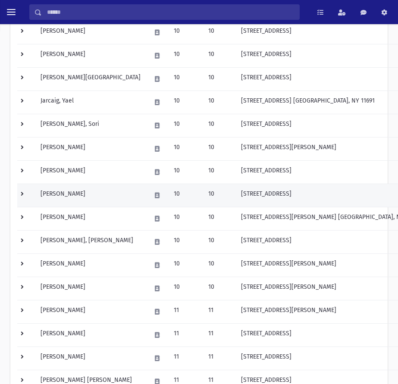
click at [22, 195] on td at bounding box center [26, 194] width 18 height 23
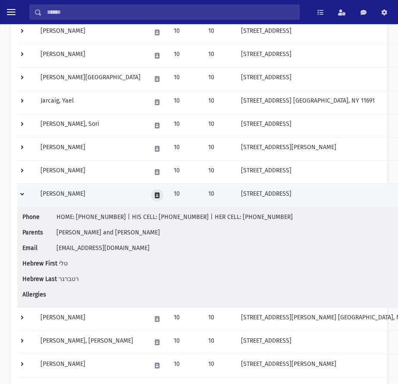
click at [151, 196] on button at bounding box center [157, 195] width 12 height 12
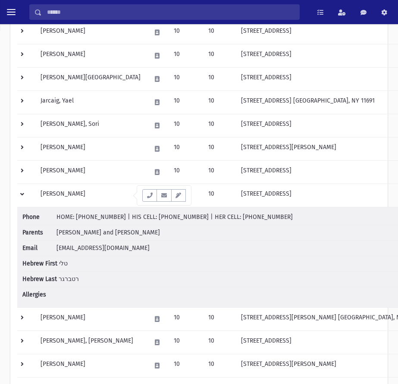
click at [160, 196] on icon "button" at bounding box center [163, 196] width 7 height 6
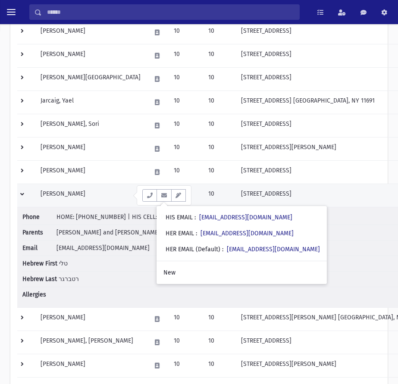
click at [25, 195] on td at bounding box center [26, 194] width 18 height 23
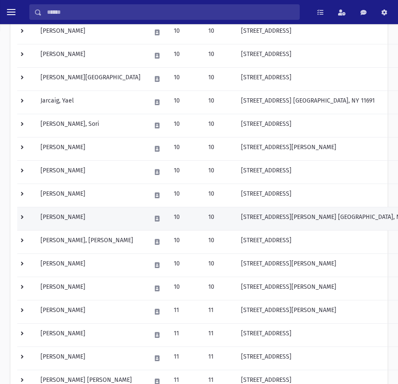
click at [23, 218] on td at bounding box center [26, 218] width 18 height 23
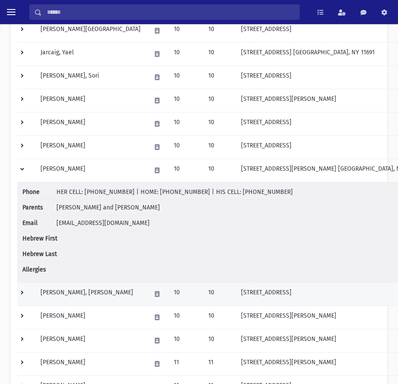
scroll to position [413, 0]
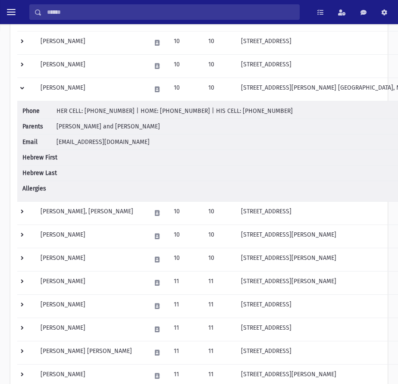
click at [84, 139] on span "[EMAIL_ADDRESS][DOMAIN_NAME]" at bounding box center [102, 141] width 93 height 7
click at [141, 146] on li "Email [EMAIL_ADDRESS][DOMAIN_NAME]" at bounding box center [227, 142] width 410 height 16
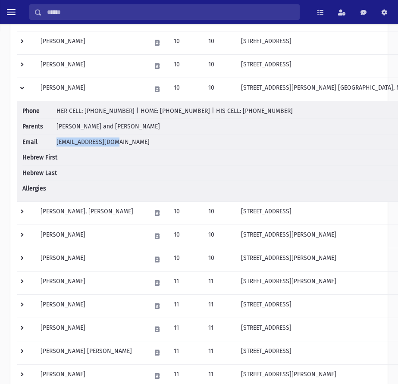
drag, startPoint x: 136, startPoint y: 142, endPoint x: 56, endPoint y: 143, distance: 79.7
click at [56, 143] on li "Email [EMAIL_ADDRESS][DOMAIN_NAME]" at bounding box center [227, 142] width 410 height 16
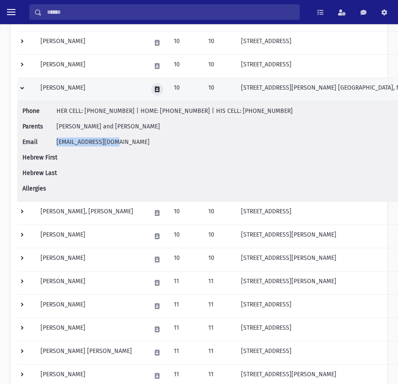
click at [155, 87] on icon at bounding box center [157, 90] width 5 height 6
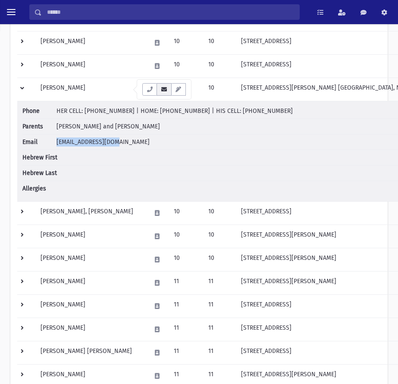
click at [163, 91] on icon "button" at bounding box center [163, 90] width 7 height 6
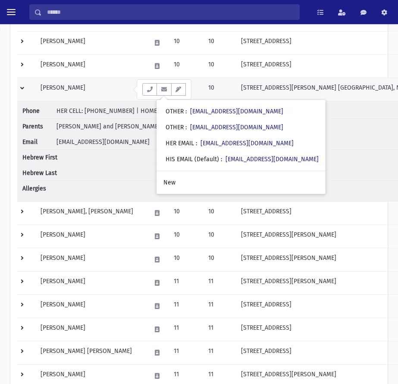
click at [19, 89] on td at bounding box center [26, 89] width 18 height 23
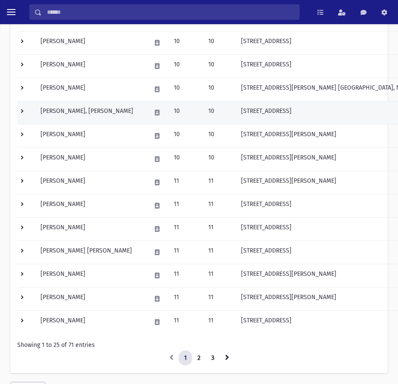
click at [26, 113] on td at bounding box center [26, 112] width 18 height 23
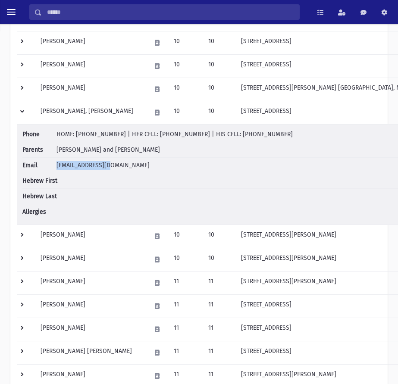
drag, startPoint x: 117, startPoint y: 166, endPoint x: 56, endPoint y: 165, distance: 60.3
click at [56, 165] on span "[EMAIL_ADDRESS][DOMAIN_NAME]" at bounding box center [102, 165] width 93 height 7
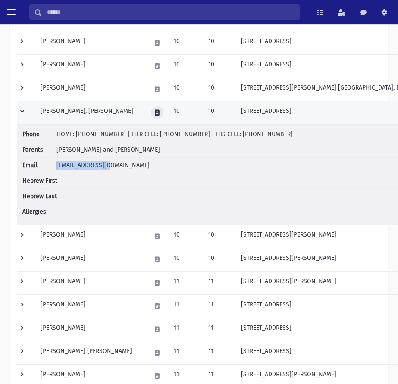
drag, startPoint x: 72, startPoint y: 166, endPoint x: 123, endPoint y: 111, distance: 74.7
click at [151, 111] on button at bounding box center [157, 112] width 12 height 12
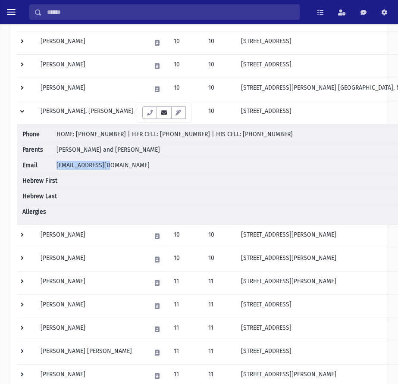
click at [161, 112] on icon "button" at bounding box center [163, 113] width 7 height 6
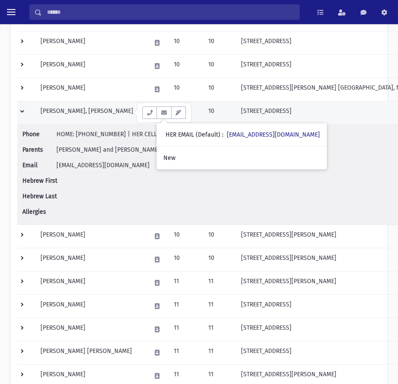
click at [24, 110] on td at bounding box center [26, 112] width 18 height 23
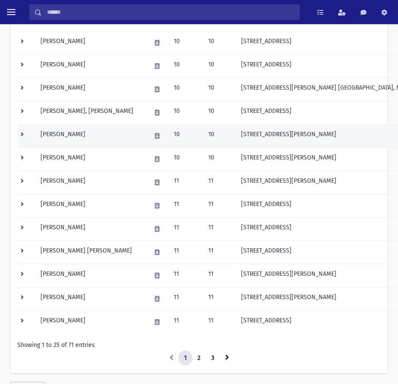
click at [25, 130] on td at bounding box center [26, 135] width 18 height 23
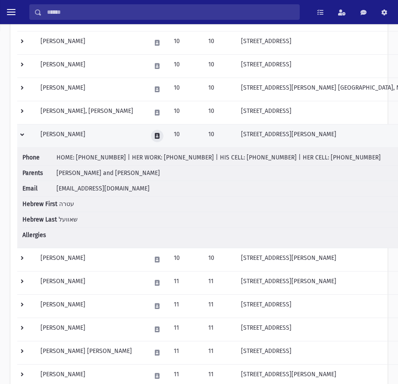
click at [155, 136] on icon at bounding box center [157, 136] width 5 height 6
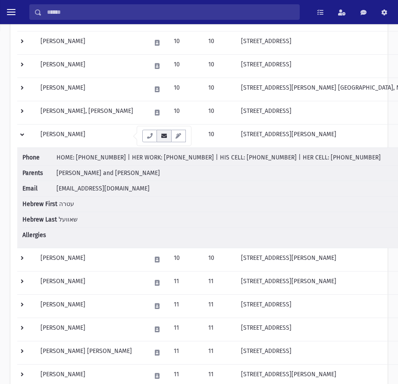
click at [168, 137] on button "button" at bounding box center [163, 136] width 15 height 12
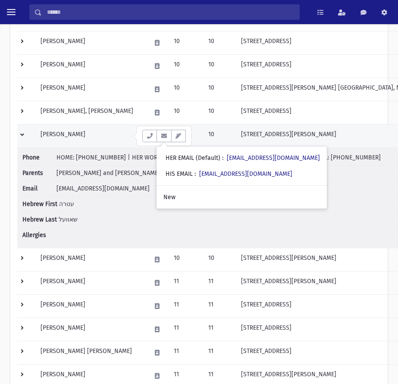
click at [19, 134] on td at bounding box center [26, 135] width 18 height 23
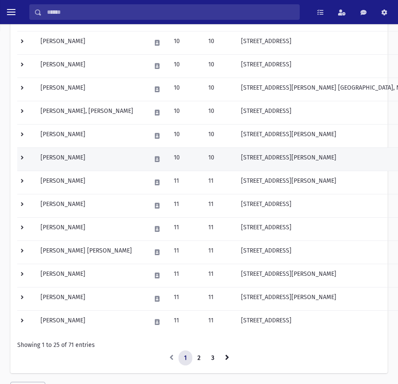
drag, startPoint x: 24, startPoint y: 155, endPoint x: 31, endPoint y: 155, distance: 7.8
click at [24, 155] on td at bounding box center [26, 158] width 18 height 23
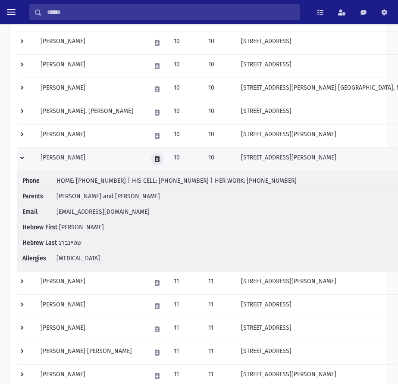
click at [151, 159] on button at bounding box center [157, 159] width 12 height 12
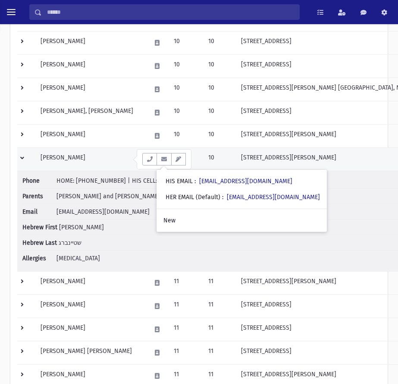
click at [20, 158] on td at bounding box center [26, 158] width 18 height 23
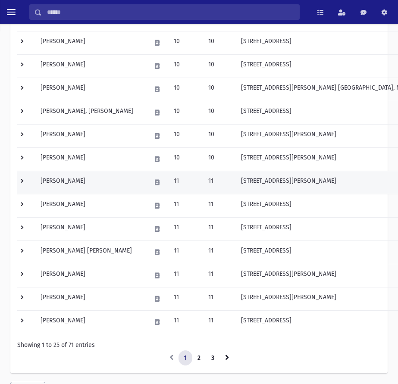
drag, startPoint x: 18, startPoint y: 178, endPoint x: 28, endPoint y: 182, distance: 10.1
click at [18, 178] on td at bounding box center [26, 182] width 18 height 23
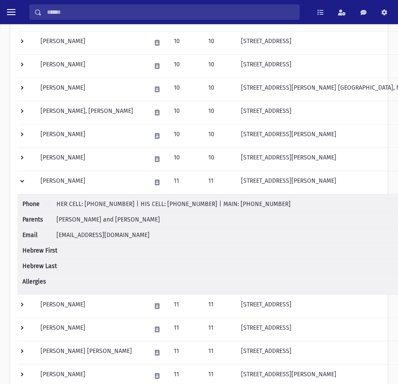
scroll to position [543, 0]
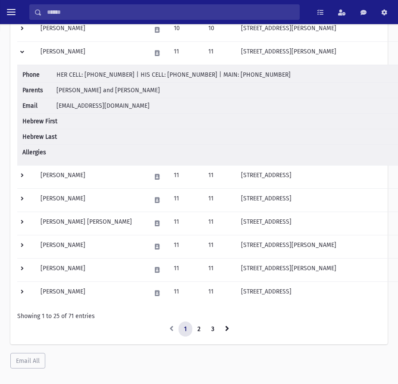
click at [20, 52] on td at bounding box center [26, 52] width 18 height 23
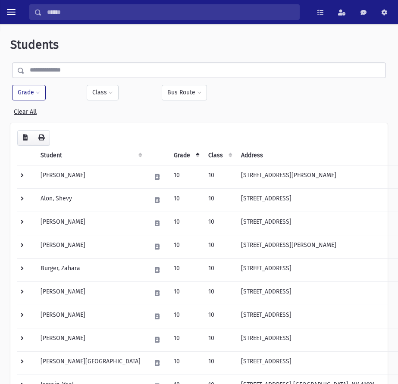
scroll to position [0, 0]
click at [168, 152] on th "Grade" at bounding box center [185, 156] width 34 height 20
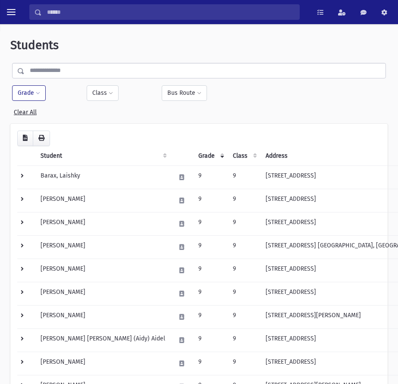
click at [193, 155] on th "Grade" at bounding box center [210, 156] width 34 height 20
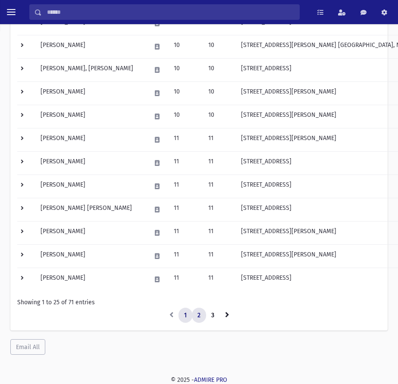
scroll to position [457, 0]
click at [199, 312] on link "2" at bounding box center [199, 315] width 14 height 16
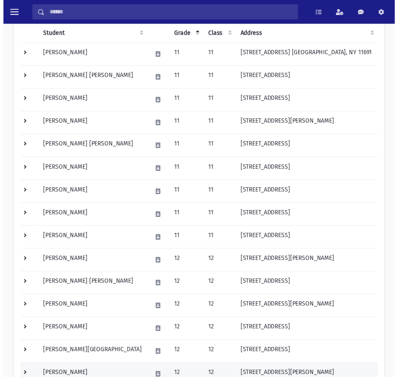
scroll to position [241, 0]
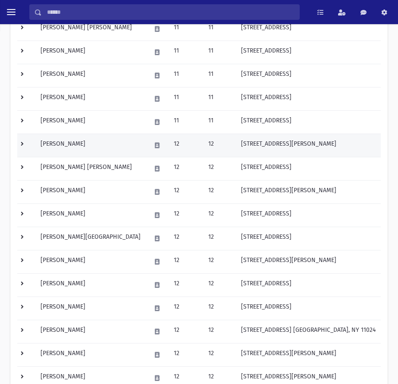
click at [26, 143] on td at bounding box center [26, 145] width 18 height 23
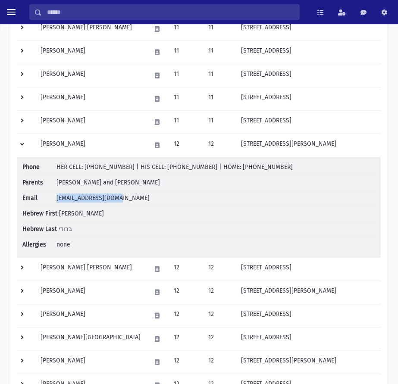
drag, startPoint x: 131, startPoint y: 200, endPoint x: 59, endPoint y: 201, distance: 72.8
click at [59, 201] on li "Email [EMAIL_ADDRESS][DOMAIN_NAME]" at bounding box center [198, 198] width 353 height 16
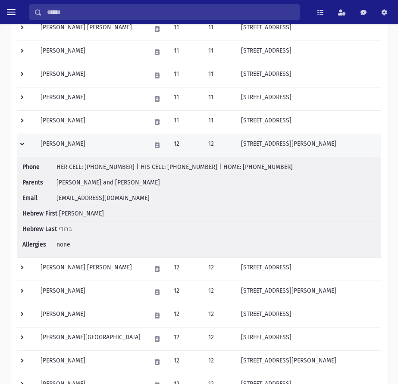
click at [22, 143] on td at bounding box center [26, 145] width 18 height 23
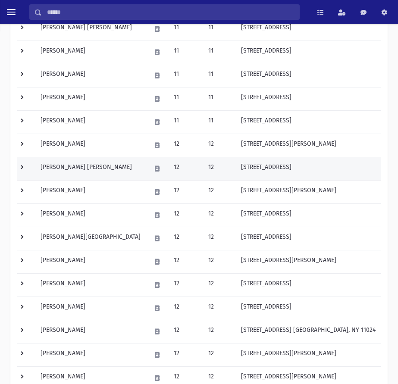
click at [24, 165] on td at bounding box center [26, 168] width 18 height 23
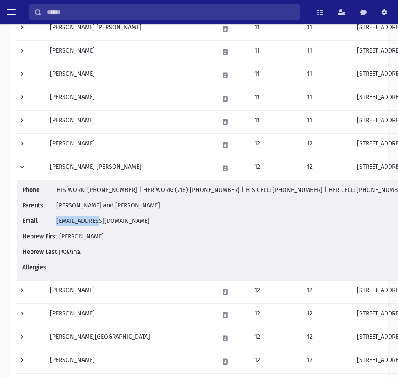
drag, startPoint x: 95, startPoint y: 225, endPoint x: 56, endPoint y: 220, distance: 40.0
click at [56, 220] on li "Email [EMAIL_ADDRESS][DOMAIN_NAME]" at bounding box center [295, 222] width 546 height 16
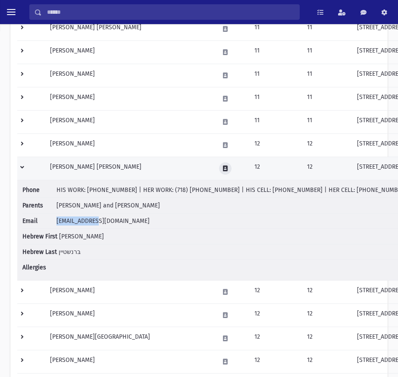
click at [219, 171] on button at bounding box center [225, 168] width 12 height 12
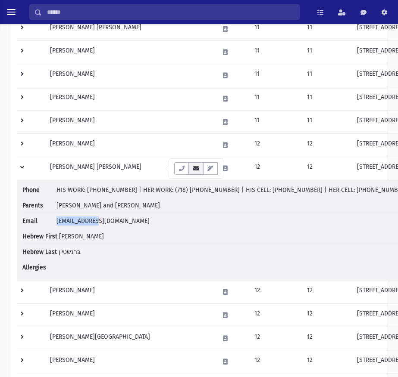
click at [196, 171] on icon "button" at bounding box center [195, 169] width 7 height 6
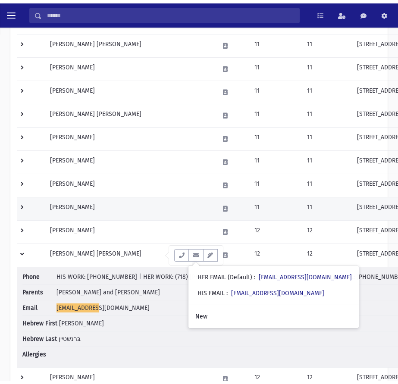
scroll to position [155, 0]
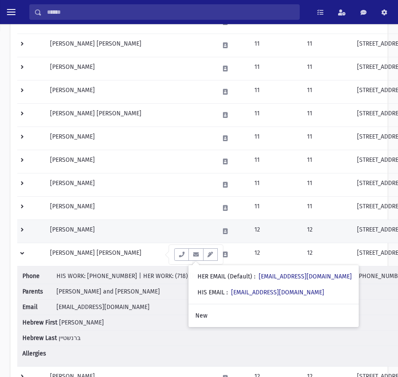
drag, startPoint x: 24, startPoint y: 254, endPoint x: 44, endPoint y: 241, distance: 24.0
click at [24, 254] on td at bounding box center [31, 254] width 28 height 23
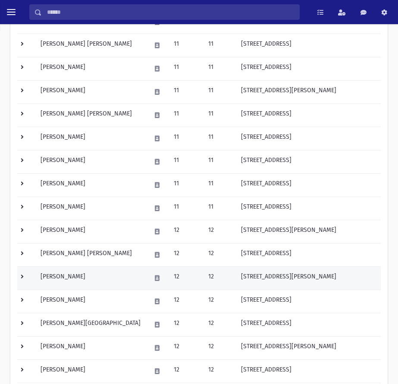
click at [22, 276] on td at bounding box center [26, 277] width 18 height 23
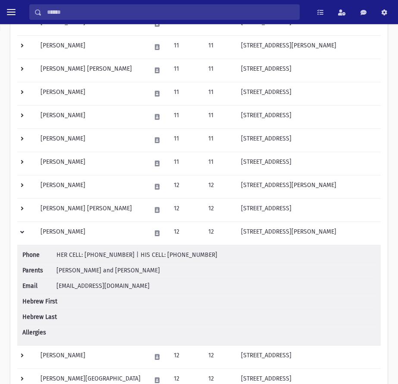
scroll to position [241, 0]
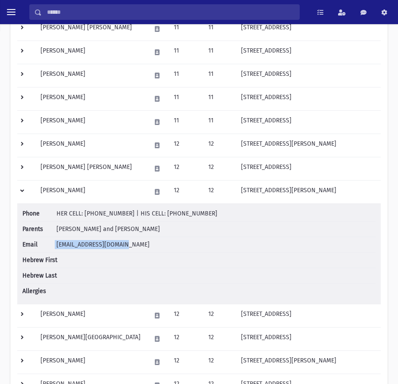
drag, startPoint x: 54, startPoint y: 243, endPoint x: 124, endPoint y: 246, distance: 69.8
click at [124, 246] on li "Email [EMAIL_ADDRESS][DOMAIN_NAME]" at bounding box center [198, 245] width 353 height 16
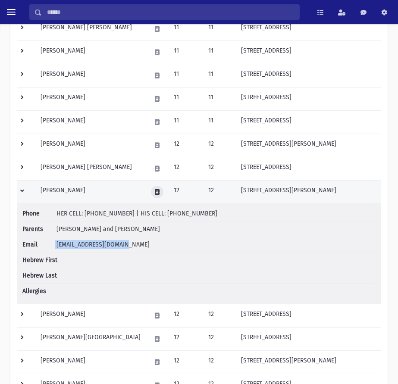
click at [155, 194] on icon at bounding box center [157, 192] width 5 height 6
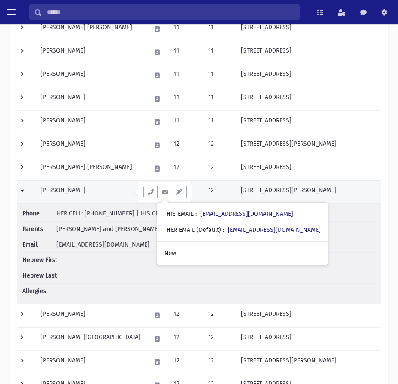
click at [25, 192] on td at bounding box center [26, 191] width 18 height 23
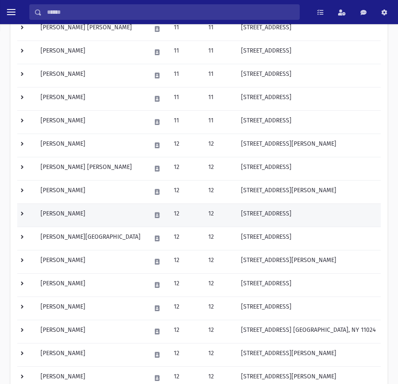
click at [22, 216] on td at bounding box center [26, 214] width 18 height 23
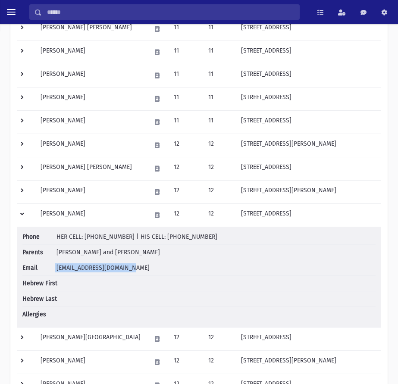
drag, startPoint x: 133, startPoint y: 268, endPoint x: 55, endPoint y: 261, distance: 78.3
click at [55, 261] on li "Email [EMAIL_ADDRESS][DOMAIN_NAME]" at bounding box center [198, 268] width 353 height 16
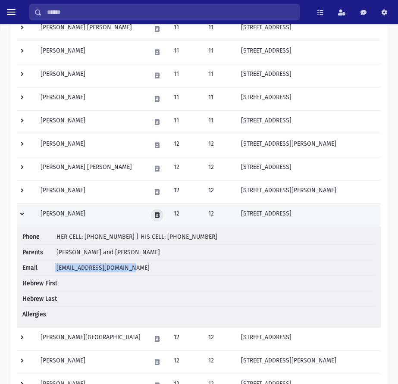
click at [155, 217] on icon at bounding box center [157, 215] width 5 height 6
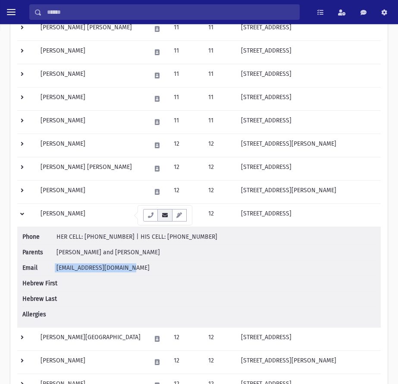
click at [167, 214] on icon "button" at bounding box center [164, 215] width 7 height 6
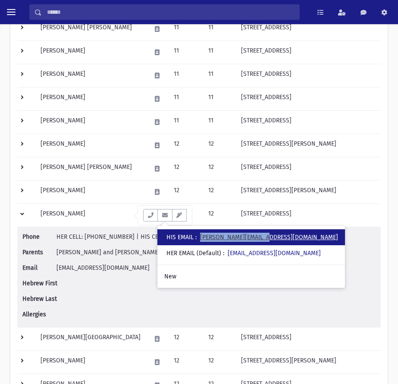
drag, startPoint x: 274, startPoint y: 239, endPoint x: 202, endPoint y: 239, distance: 71.5
click at [202, 239] on div "• HIS EMAIL : [PERSON_NAME][EMAIL_ADDRESS][DOMAIN_NAME]" at bounding box center [250, 237] width 187 height 16
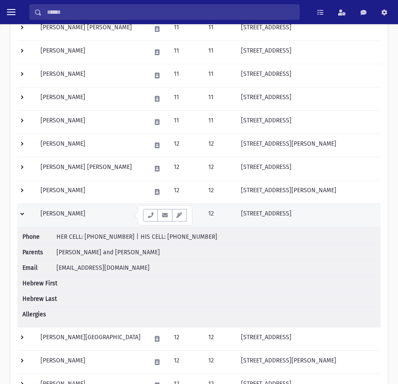
click at [20, 213] on td at bounding box center [26, 214] width 18 height 23
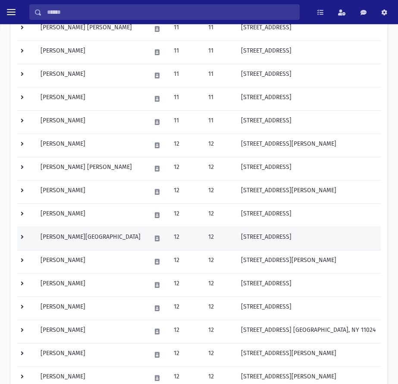
click at [23, 237] on td at bounding box center [26, 238] width 18 height 23
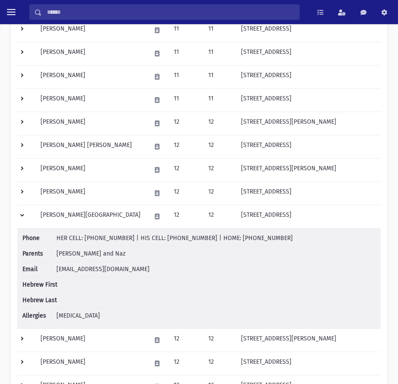
scroll to position [284, 0]
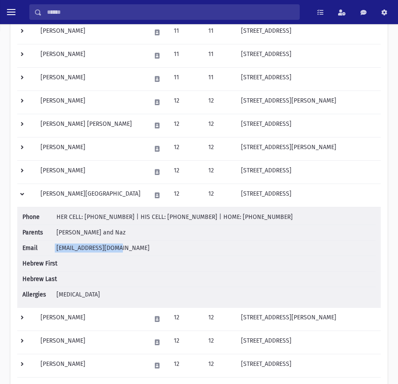
drag, startPoint x: 132, startPoint y: 249, endPoint x: 53, endPoint y: 249, distance: 79.2
click at [53, 249] on li "Email [EMAIL_ADDRESS][DOMAIN_NAME]" at bounding box center [198, 248] width 353 height 16
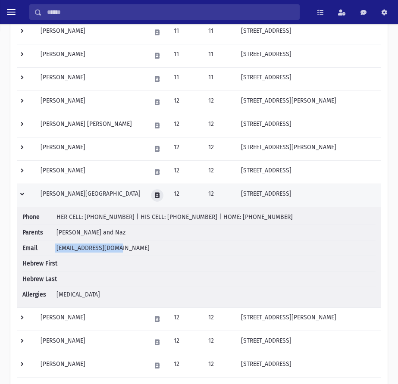
drag, startPoint x: 127, startPoint y: 197, endPoint x: 133, endPoint y: 199, distance: 6.4
click at [155, 197] on icon at bounding box center [157, 196] width 5 height 6
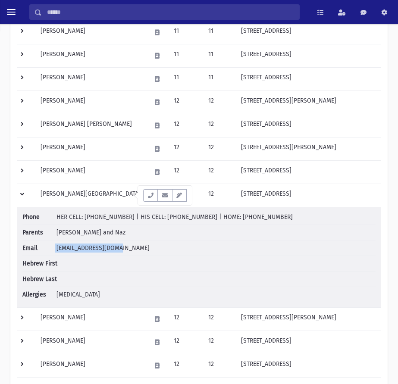
click at [162, 195] on icon "button" at bounding box center [164, 196] width 7 height 6
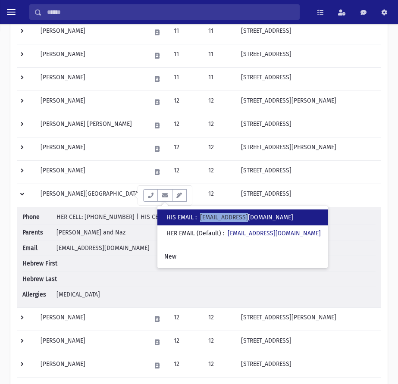
drag, startPoint x: 273, startPoint y: 216, endPoint x: 204, endPoint y: 221, distance: 69.1
click at [204, 221] on div "• HIS EMAIL : [EMAIL_ADDRESS][DOMAIN_NAME]" at bounding box center [242, 217] width 170 height 16
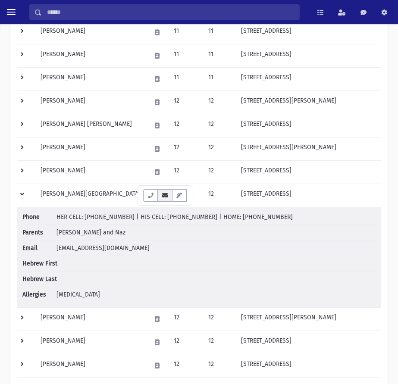
drag, startPoint x: 209, startPoint y: 218, endPoint x: 165, endPoint y: 195, distance: 50.5
click at [162, 194] on icon "button" at bounding box center [164, 196] width 7 height 6
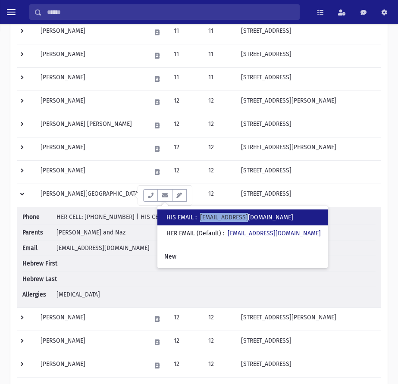
drag, startPoint x: 258, startPoint y: 220, endPoint x: 203, endPoint y: 221, distance: 55.6
click at [203, 221] on div "• HIS EMAIL : [EMAIL_ADDRESS][DOMAIN_NAME]" at bounding box center [242, 217] width 170 height 16
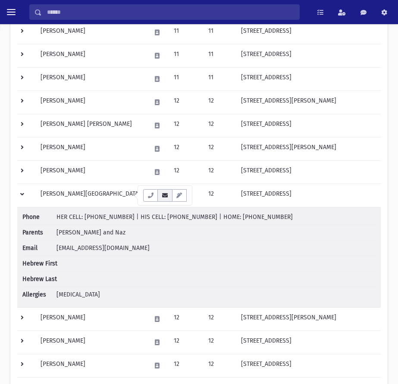
click at [166, 196] on icon "button" at bounding box center [164, 196] width 7 height 6
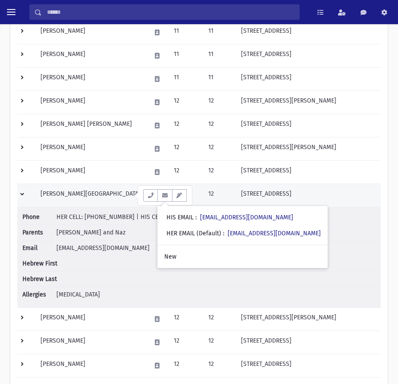
click at [22, 197] on td at bounding box center [26, 194] width 18 height 23
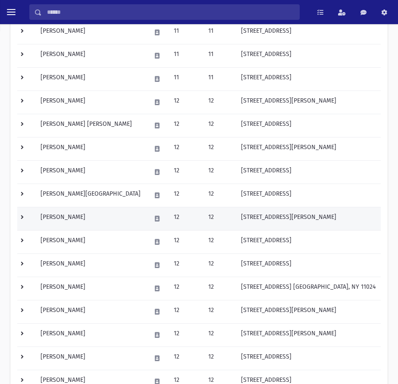
click at [23, 214] on td at bounding box center [26, 218] width 18 height 23
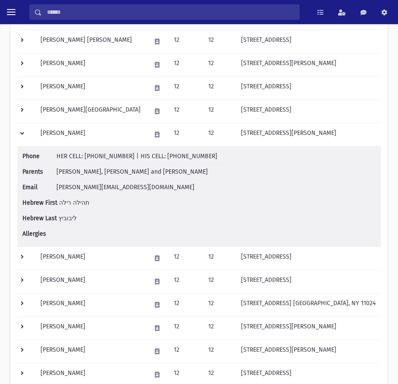
scroll to position [370, 0]
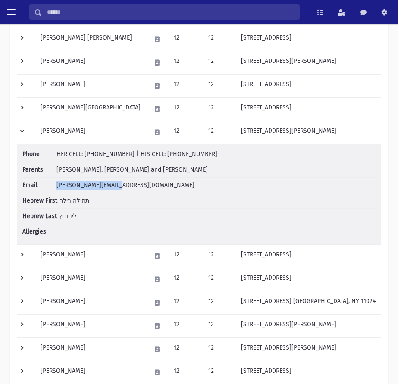
drag, startPoint x: 124, startPoint y: 185, endPoint x: 57, endPoint y: 183, distance: 66.8
click at [57, 183] on li "Email [PERSON_NAME][EMAIL_ADDRESS][DOMAIN_NAME]" at bounding box center [198, 185] width 353 height 16
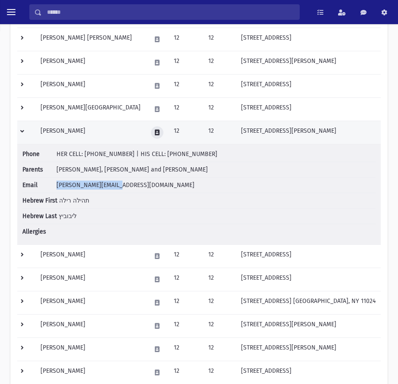
click at [151, 130] on button at bounding box center [157, 132] width 12 height 12
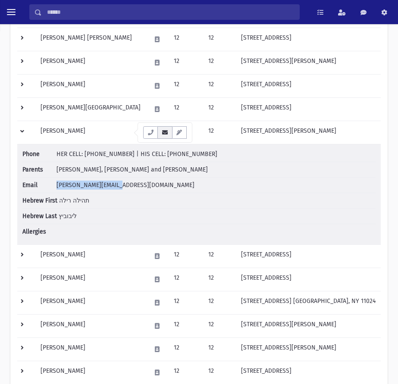
click at [166, 136] on button "button" at bounding box center [164, 132] width 15 height 12
click at [161, 133] on icon "button" at bounding box center [164, 133] width 7 height 6
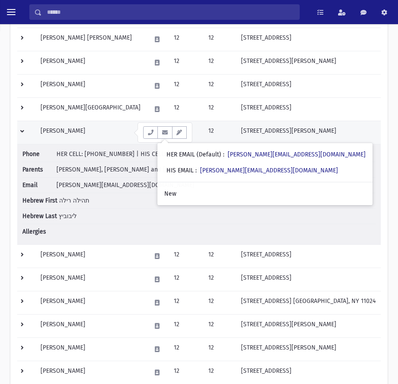
click at [18, 130] on td at bounding box center [26, 132] width 18 height 23
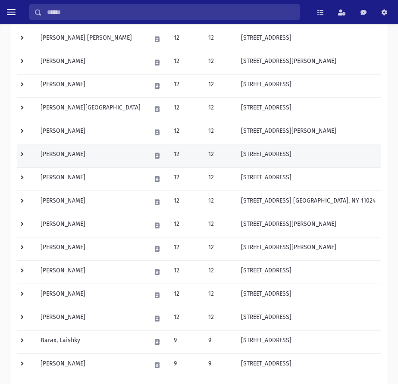
click at [28, 153] on td at bounding box center [26, 155] width 18 height 23
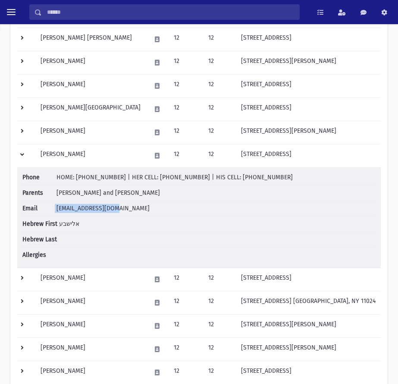
drag, startPoint x: 122, startPoint y: 208, endPoint x: 54, endPoint y: 211, distance: 68.5
click at [54, 211] on li "Email [EMAIL_ADDRESS][DOMAIN_NAME]" at bounding box center [198, 209] width 353 height 16
drag, startPoint x: 128, startPoint y: 155, endPoint x: 164, endPoint y: 168, distance: 38.1
click at [155, 155] on icon at bounding box center [157, 156] width 5 height 6
click at [162, 158] on icon "button" at bounding box center [164, 156] width 7 height 6
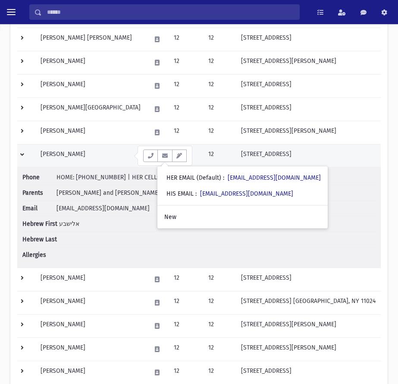
click at [26, 155] on td at bounding box center [26, 155] width 18 height 23
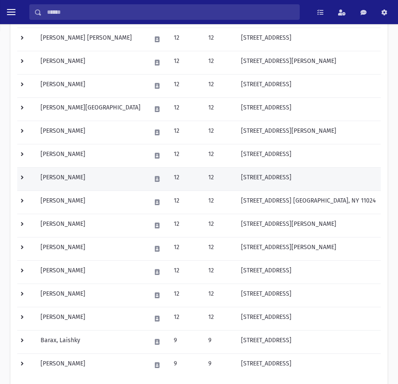
click at [23, 180] on td at bounding box center [26, 178] width 18 height 23
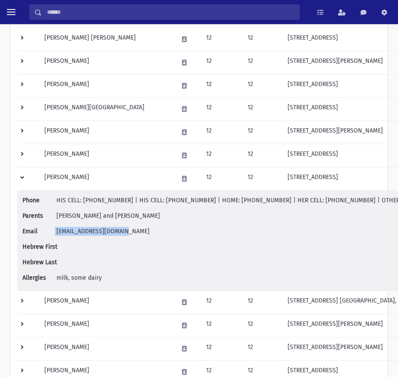
drag, startPoint x: 126, startPoint y: 232, endPoint x: 51, endPoint y: 234, distance: 75.0
click at [51, 234] on li "Email [EMAIL_ADDRESS][DOMAIN_NAME]" at bounding box center [237, 232] width 430 height 16
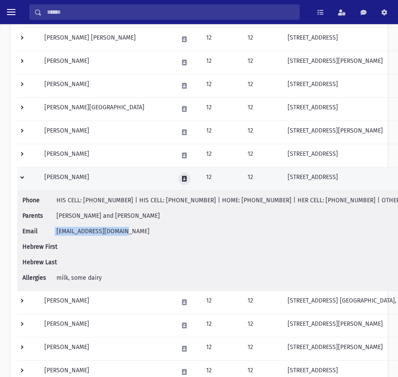
click at [178, 177] on button at bounding box center [184, 179] width 12 height 12
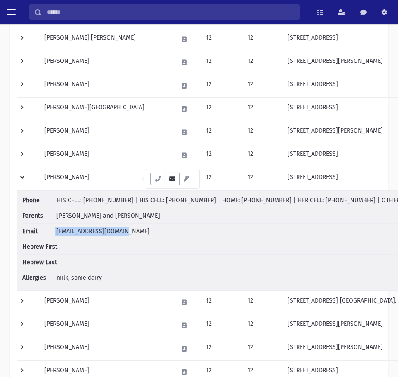
click at [177, 175] on button "button" at bounding box center [172, 179] width 15 height 12
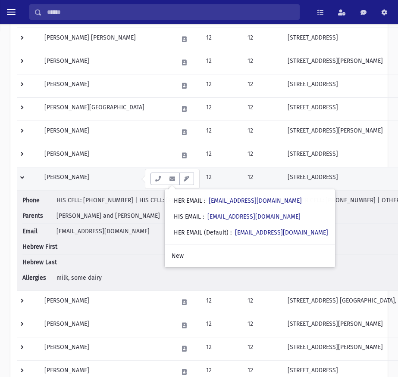
click at [25, 174] on td at bounding box center [28, 178] width 22 height 23
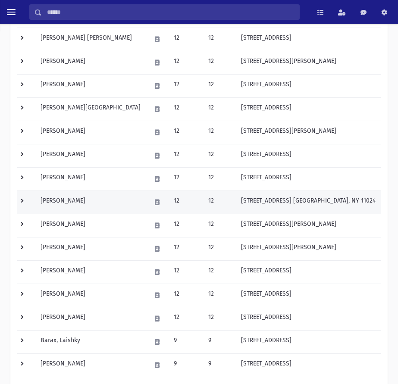
click at [22, 200] on td at bounding box center [26, 201] width 18 height 23
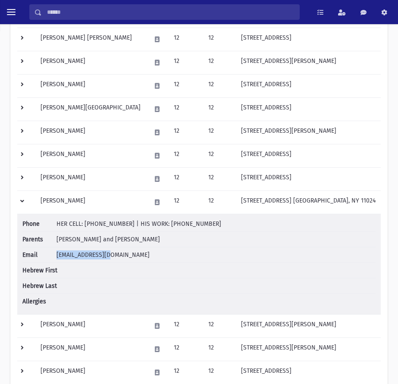
drag, startPoint x: 128, startPoint y: 253, endPoint x: 56, endPoint y: 255, distance: 72.0
click at [56, 255] on li "Email [EMAIL_ADDRESS][DOMAIN_NAME]" at bounding box center [198, 255] width 353 height 16
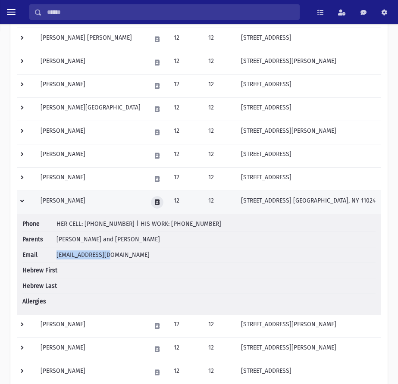
click at [151, 202] on button at bounding box center [157, 202] width 12 height 12
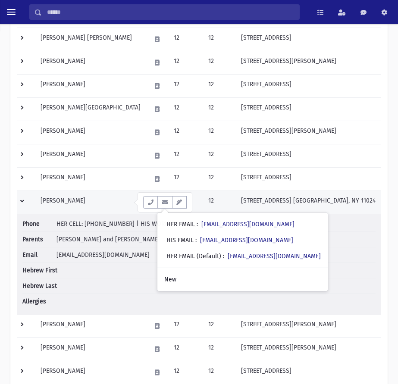
click at [22, 200] on td at bounding box center [26, 201] width 18 height 23
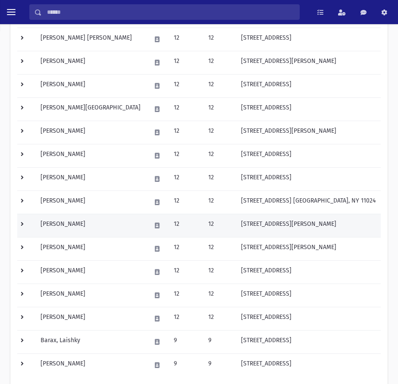
click at [23, 225] on td at bounding box center [26, 225] width 18 height 23
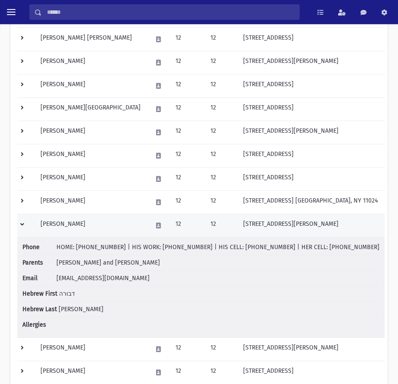
click at [23, 225] on td at bounding box center [26, 225] width 18 height 23
